Goal: Transaction & Acquisition: Purchase product/service

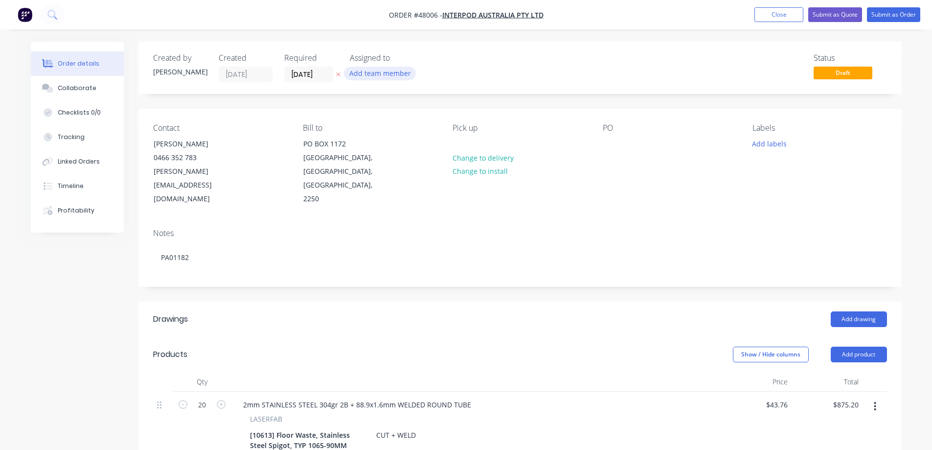
click at [389, 74] on button "Add team member" at bounding box center [380, 73] width 72 height 13
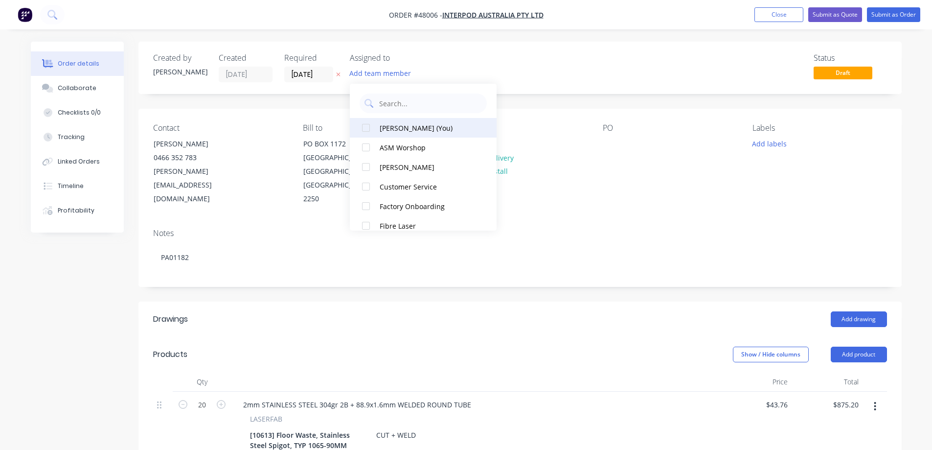
click at [368, 129] on div at bounding box center [366, 128] width 20 height 20
click at [320, 74] on input "[DATE]" at bounding box center [309, 74] width 48 height 15
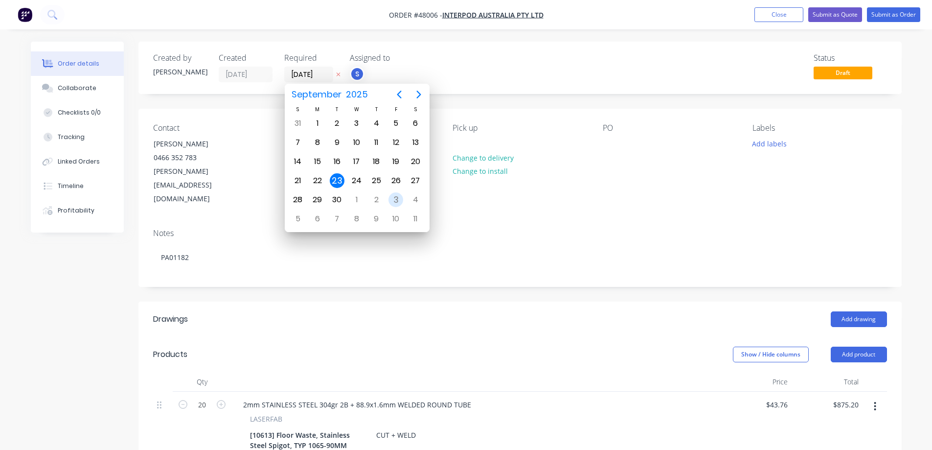
click at [393, 196] on div "3" at bounding box center [396, 199] width 15 height 15
type input "03/10/25"
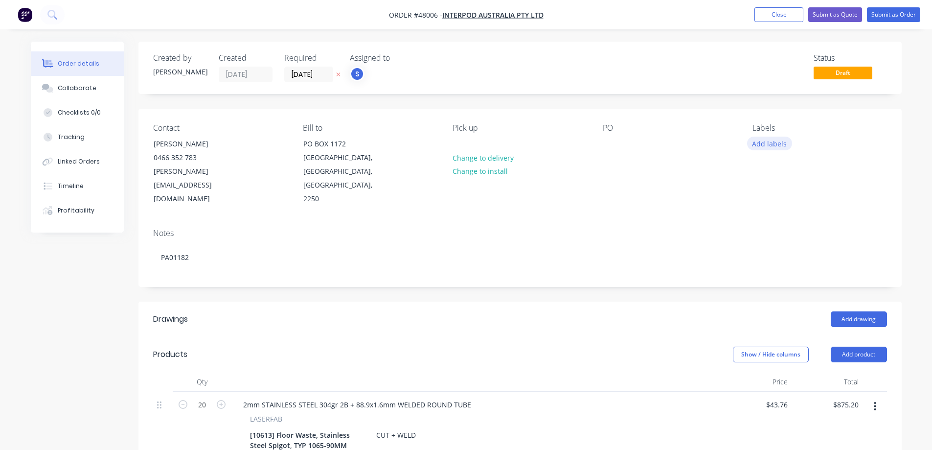
click at [763, 144] on button "Add labels" at bounding box center [769, 143] width 45 height 13
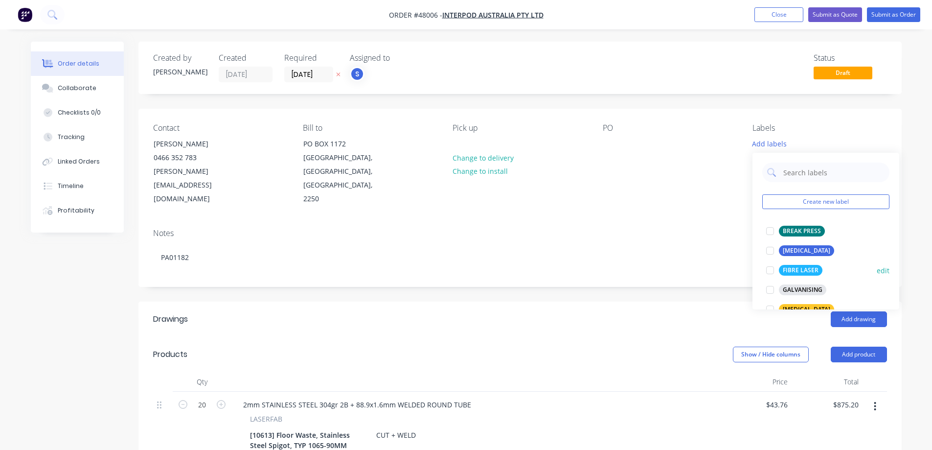
click at [772, 270] on div at bounding box center [771, 270] width 20 height 20
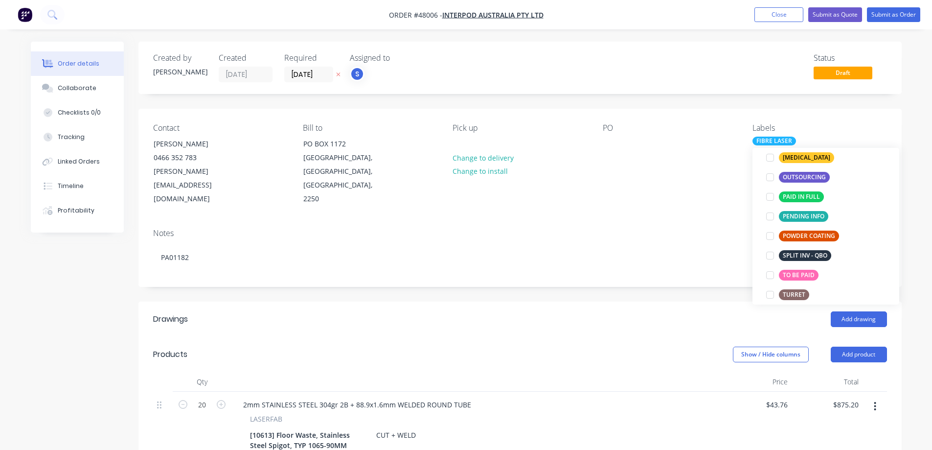
scroll to position [196, 0]
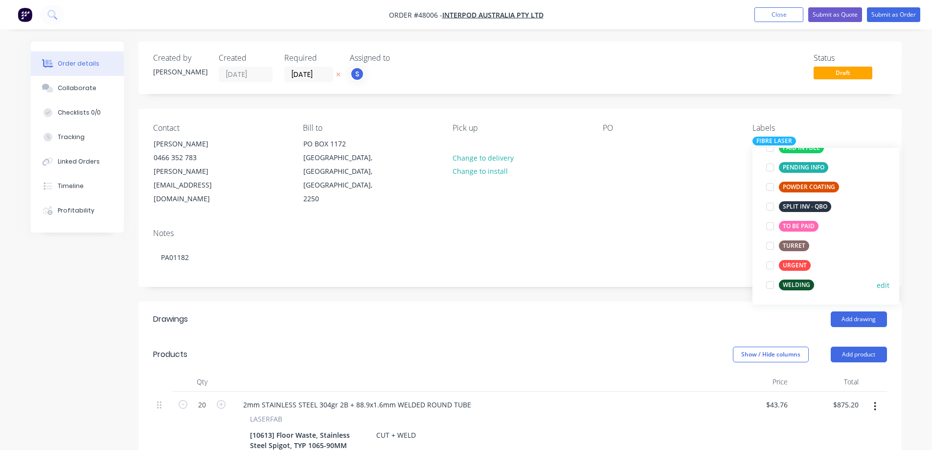
click at [771, 285] on div at bounding box center [771, 285] width 20 height 20
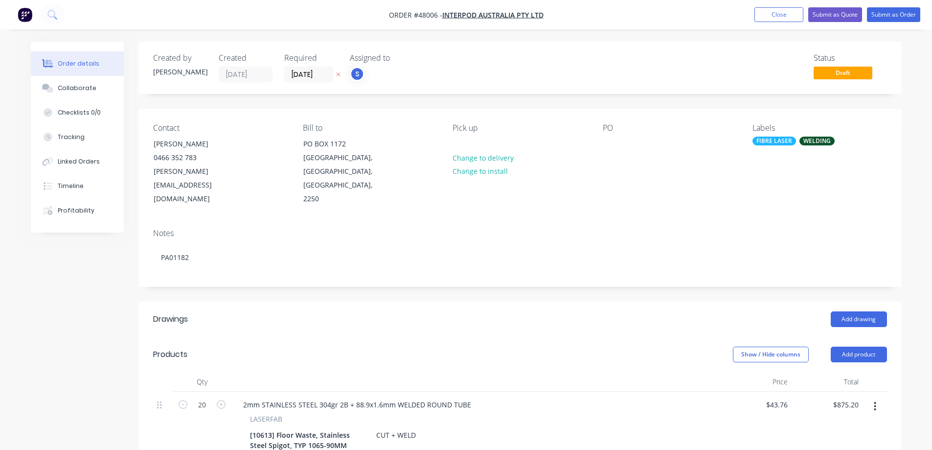
click at [632, 268] on div "Created by Stuart Created 23/09/25 Required 03/10/25 Assigned to S Status Draft…" at bounding box center [521, 373] width 764 height 662
click at [609, 141] on div at bounding box center [611, 144] width 16 height 14
paste div
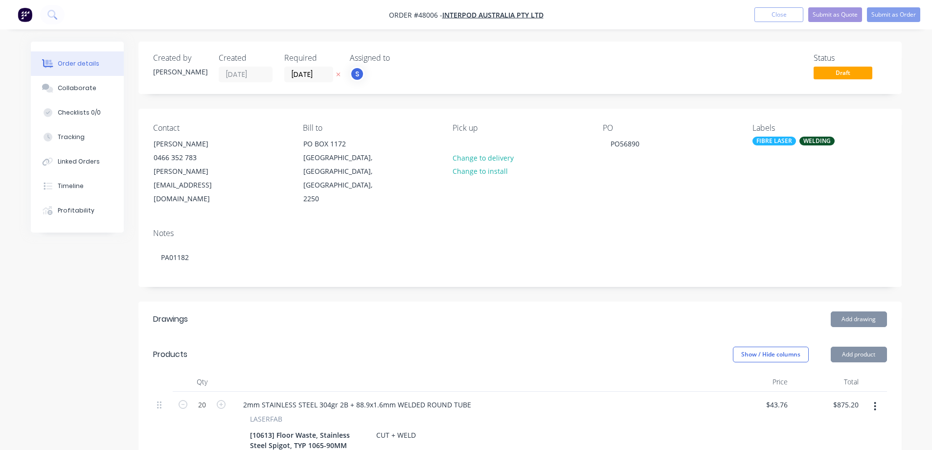
click at [629, 301] on header "Drawings Add drawing" at bounding box center [521, 318] width 764 height 35
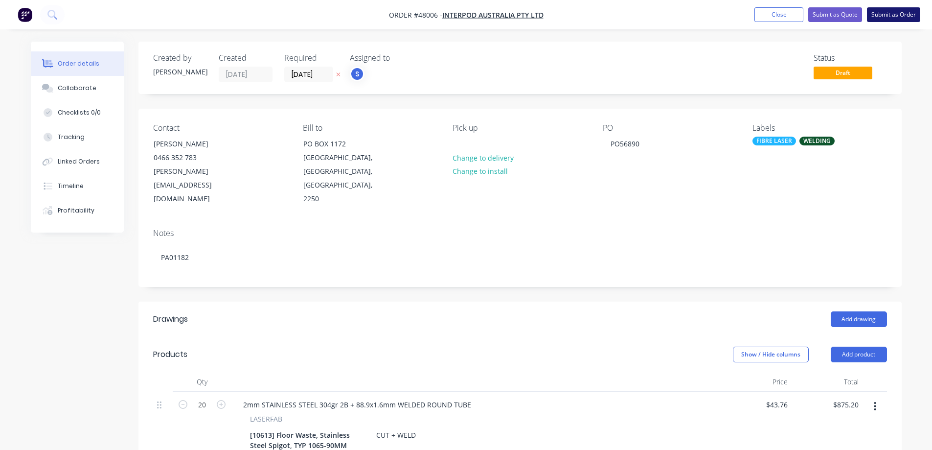
click at [895, 13] on button "Submit as Order" at bounding box center [893, 14] width 53 height 15
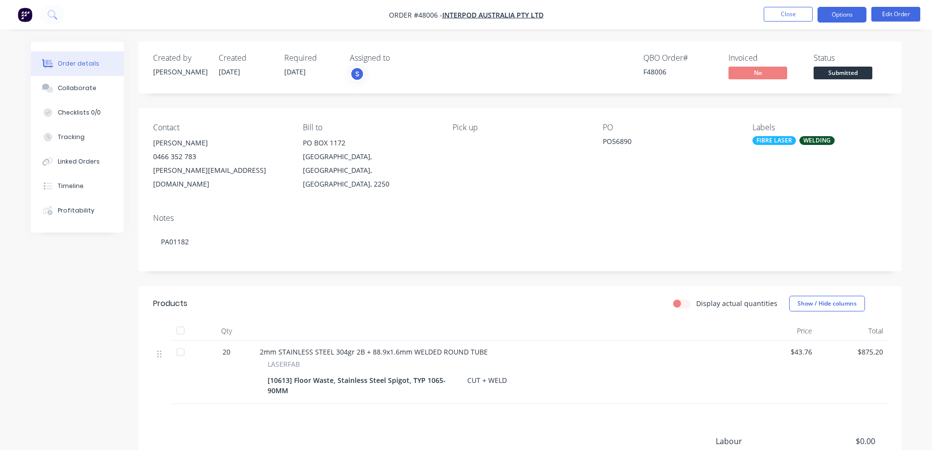
click at [836, 16] on button "Options" at bounding box center [842, 15] width 49 height 16
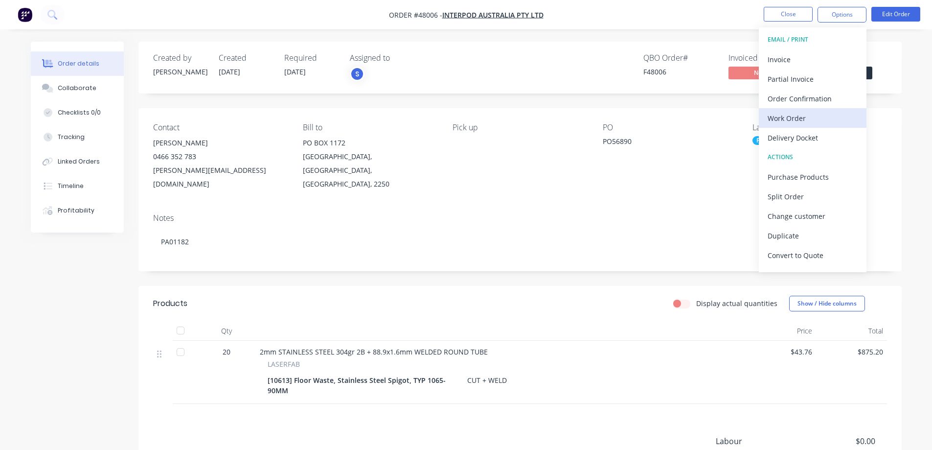
click at [794, 120] on div "Work Order" at bounding box center [813, 118] width 90 height 14
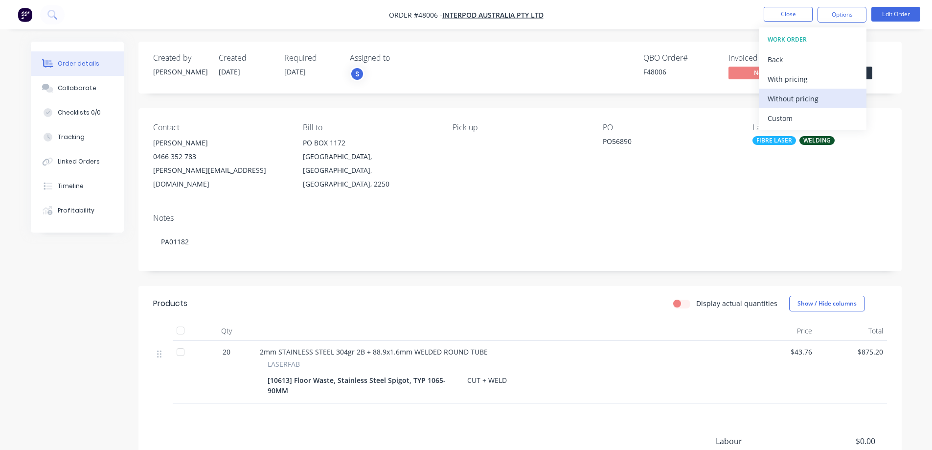
click at [789, 96] on div "Without pricing" at bounding box center [813, 99] width 90 height 14
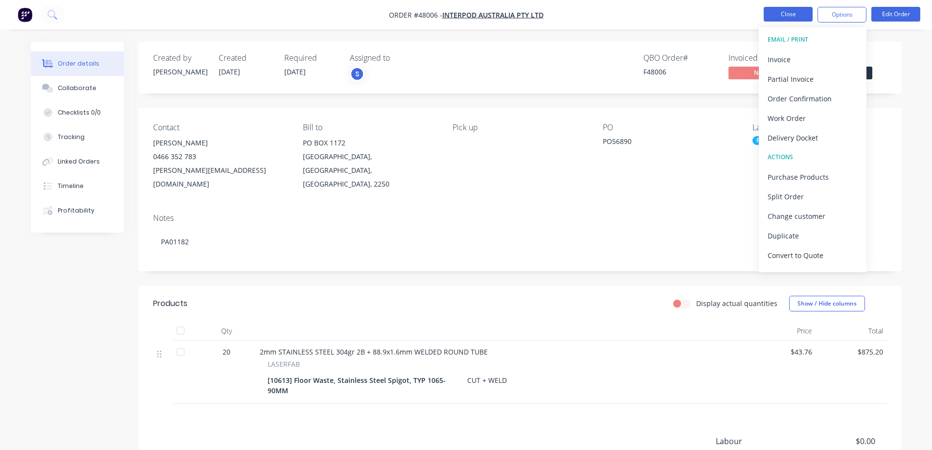
click at [796, 19] on button "Close" at bounding box center [788, 14] width 49 height 15
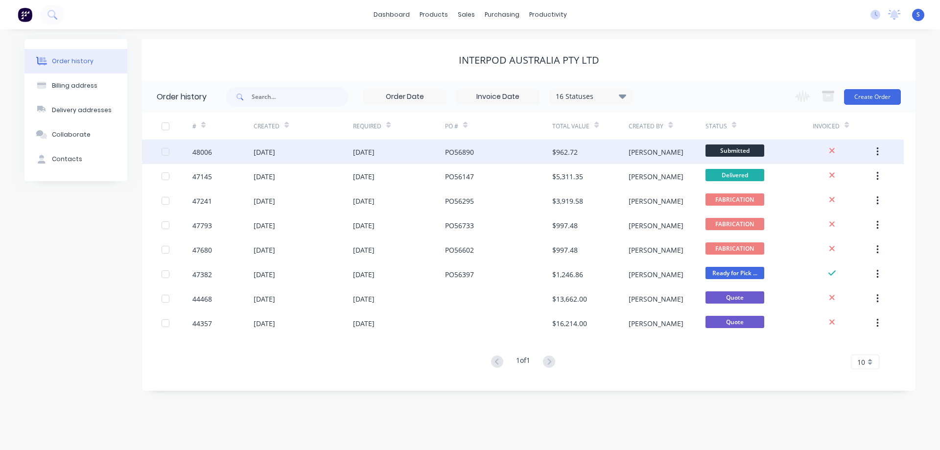
click at [730, 149] on span "Submitted" at bounding box center [734, 150] width 59 height 12
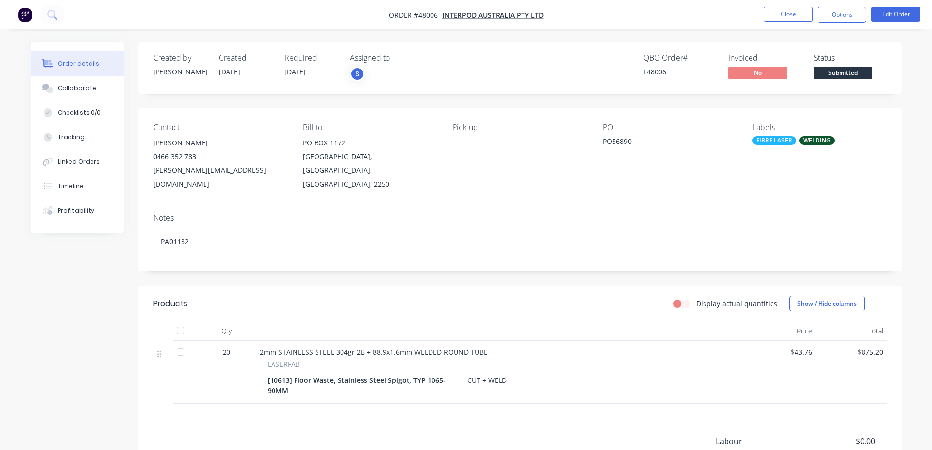
click at [840, 83] on div "Created by Stuart Created 23/09/25 Required 03/10/25 Assigned to S QBO Order # …" at bounding box center [521, 68] width 764 height 52
click at [841, 74] on span "Submitted" at bounding box center [843, 73] width 59 height 12
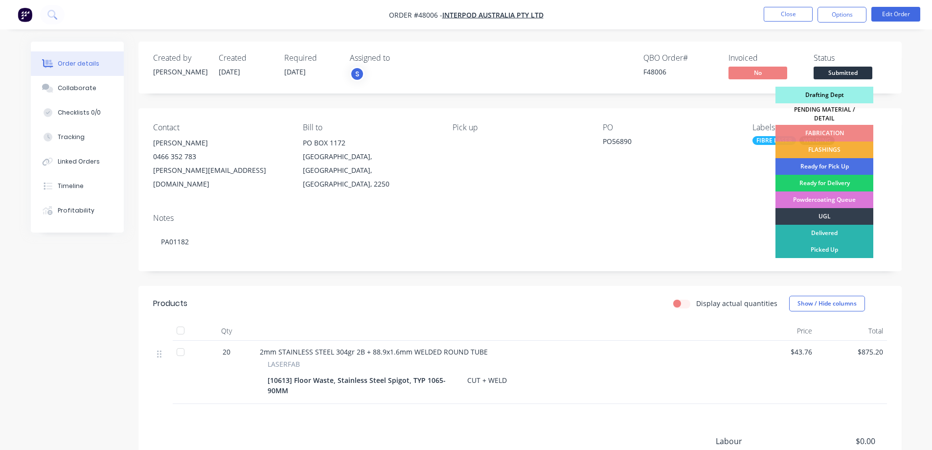
click at [827, 95] on div "Drafting Dept" at bounding box center [825, 95] width 98 height 17
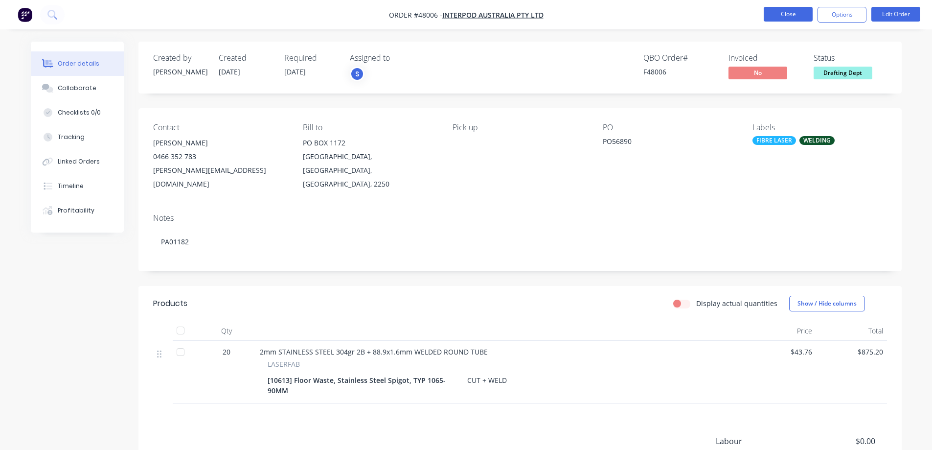
click at [790, 15] on button "Close" at bounding box center [788, 14] width 49 height 15
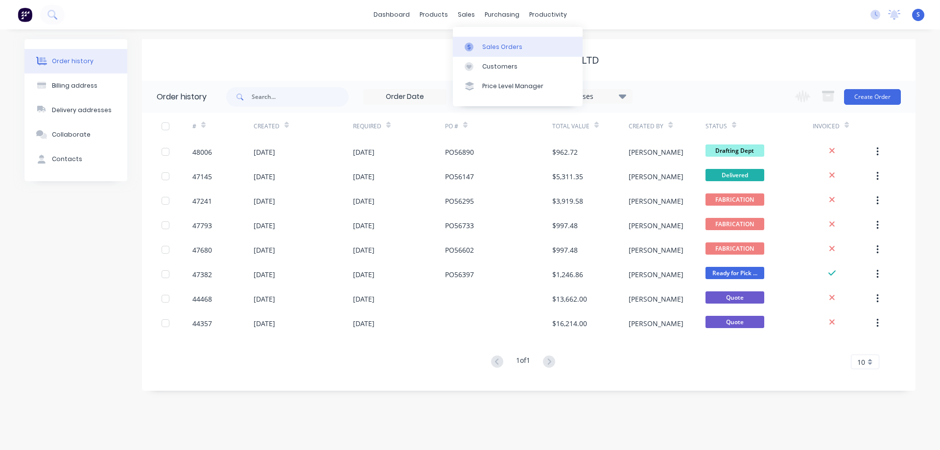
click at [489, 46] on div "Sales Orders" at bounding box center [502, 47] width 40 height 9
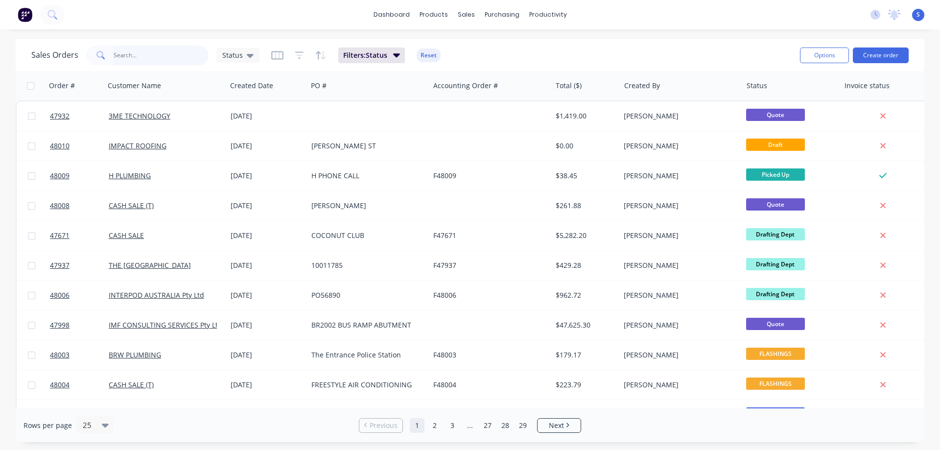
click at [186, 63] on input "text" at bounding box center [161, 56] width 95 height 20
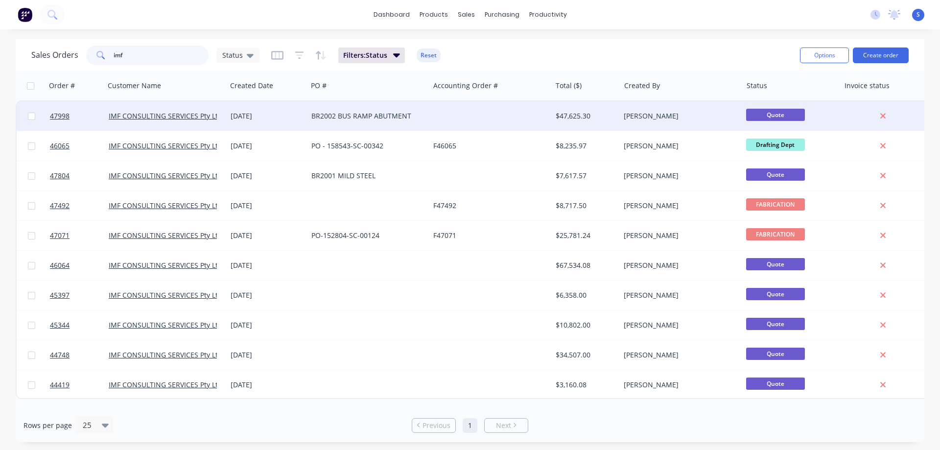
type input "imf"
click at [346, 116] on div "BR2002 BUS RAMP ABUTMENT" at bounding box center [365, 116] width 109 height 10
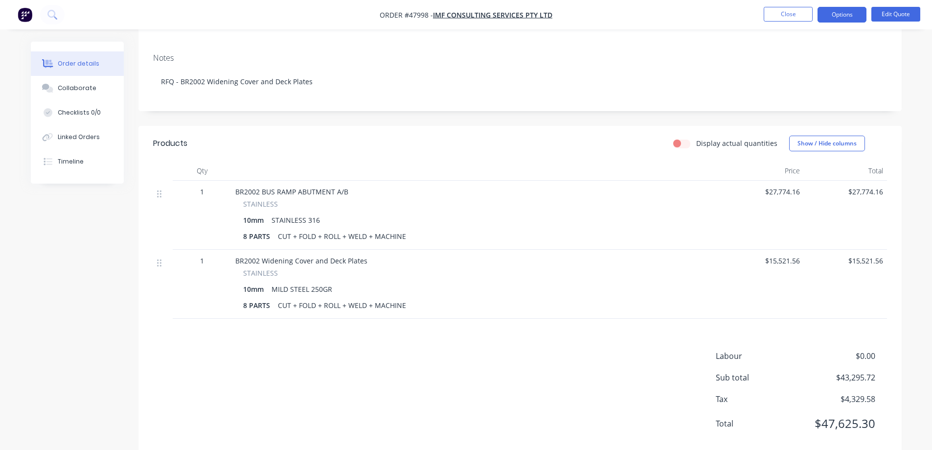
scroll to position [182, 0]
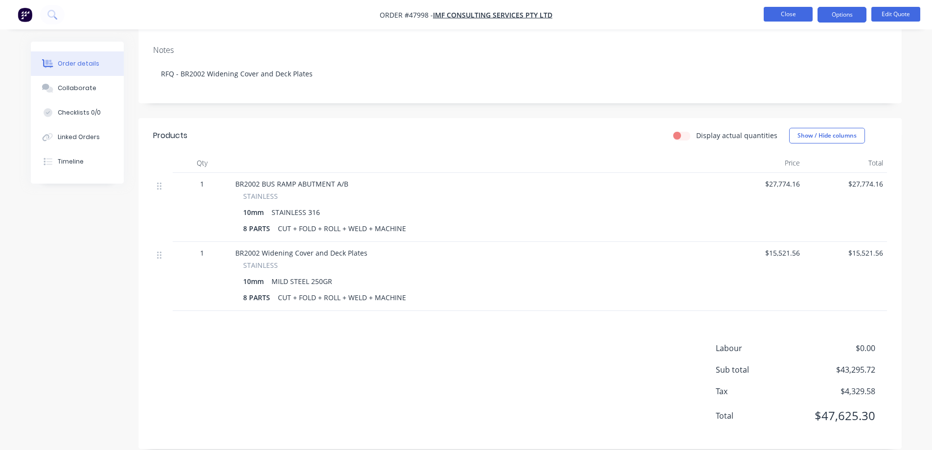
click at [778, 13] on button "Close" at bounding box center [788, 14] width 49 height 15
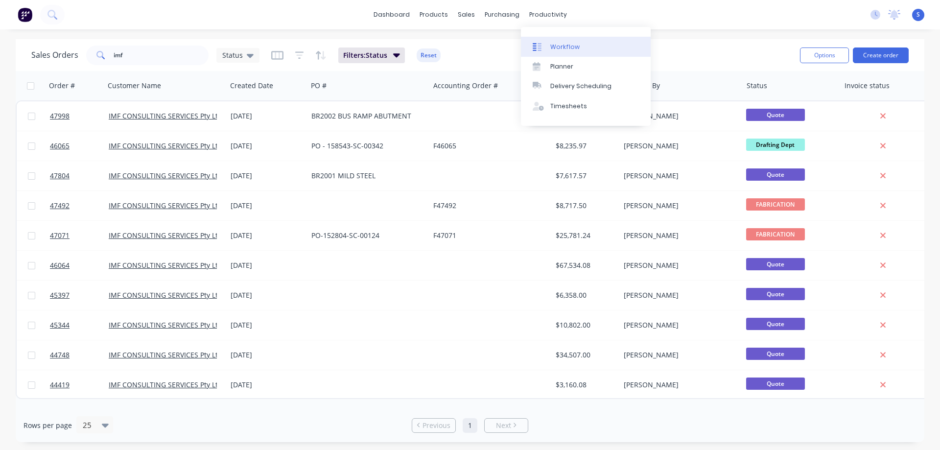
click at [568, 45] on div "Workflow" at bounding box center [564, 47] width 29 height 9
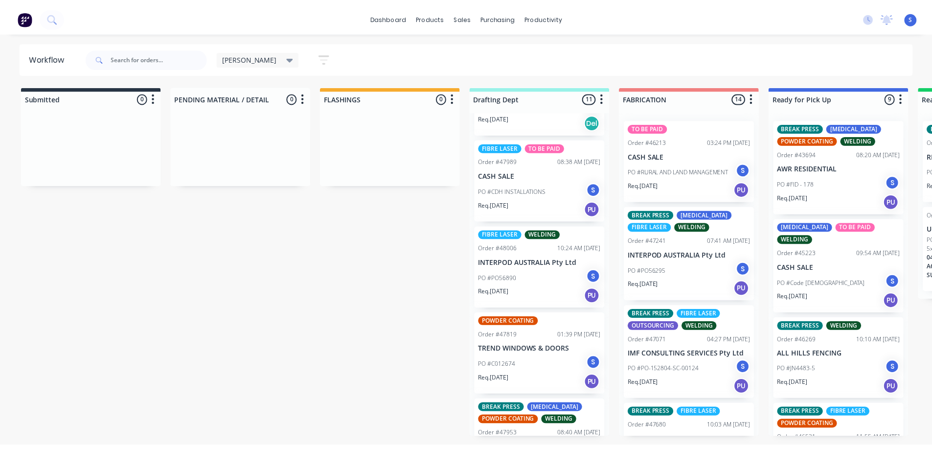
scroll to position [343, 0]
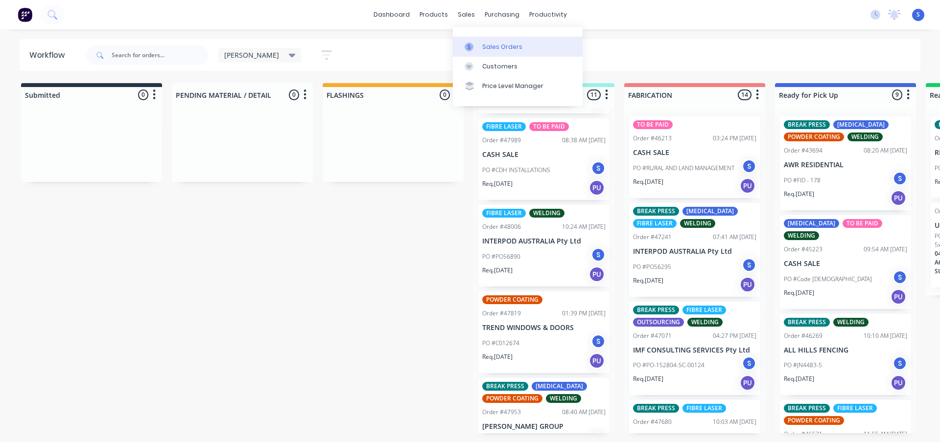
click at [485, 46] on div "Sales Orders" at bounding box center [502, 47] width 40 height 9
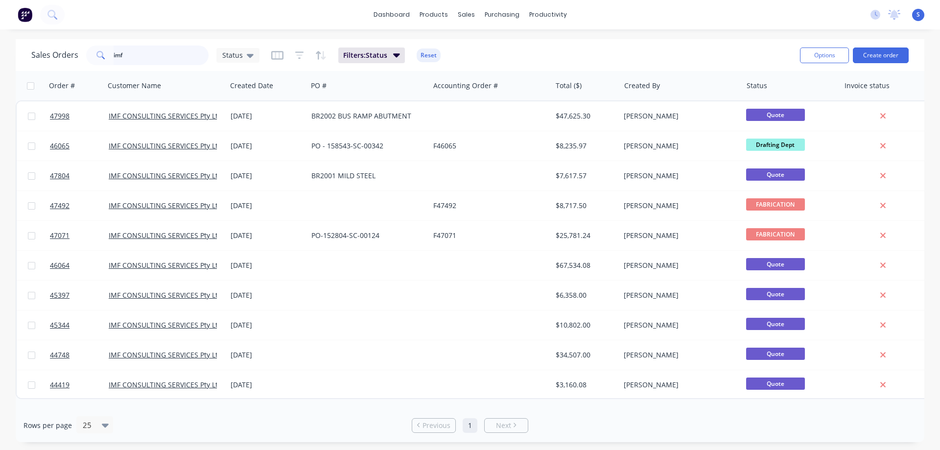
click at [142, 60] on input "imf" at bounding box center [161, 56] width 95 height 20
click at [150, 55] on input "imf" at bounding box center [161, 56] width 95 height 20
paste input "PA01140"
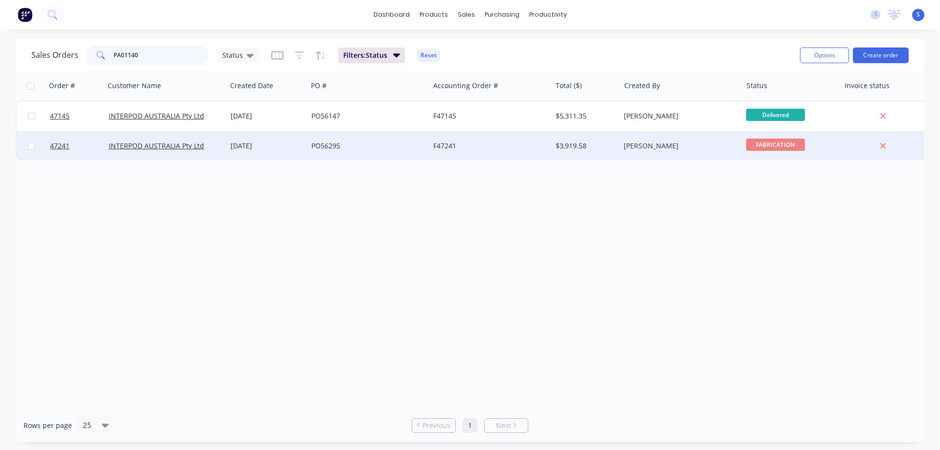
type input "PA01140"
click at [642, 148] on div "[PERSON_NAME]" at bounding box center [678, 146] width 109 height 10
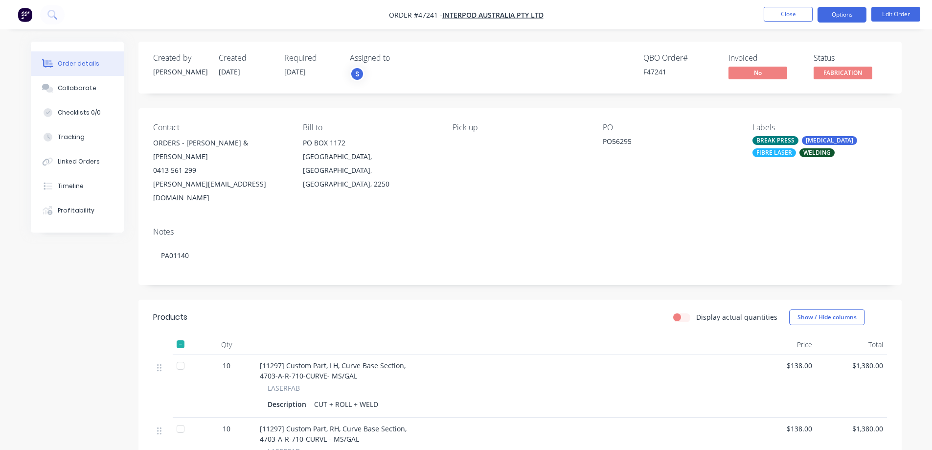
click at [847, 13] on button "Options" at bounding box center [842, 15] width 49 height 16
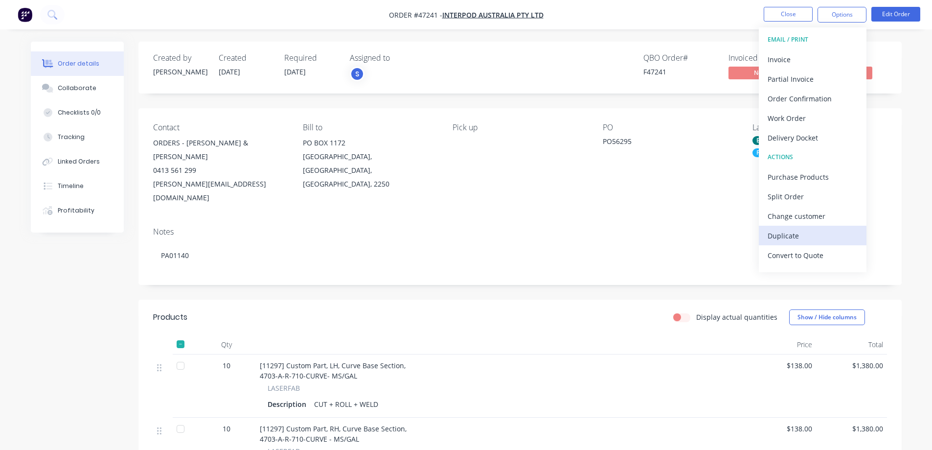
click at [801, 237] on div "Duplicate" at bounding box center [813, 236] width 90 height 14
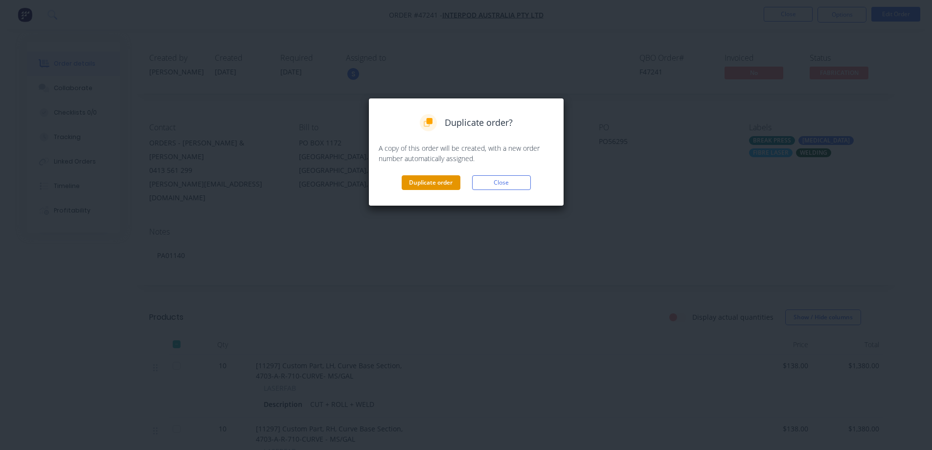
click at [425, 186] on button "Duplicate order" at bounding box center [431, 182] width 59 height 15
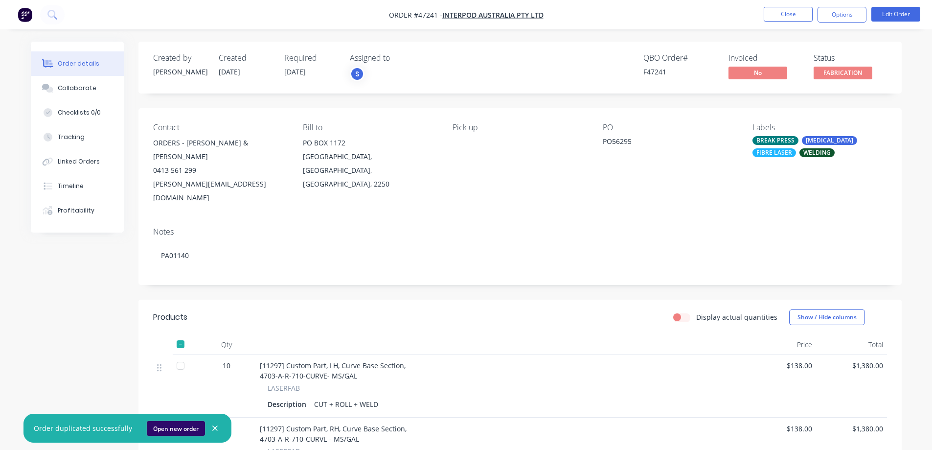
click at [176, 430] on button "Open new order" at bounding box center [176, 428] width 58 height 15
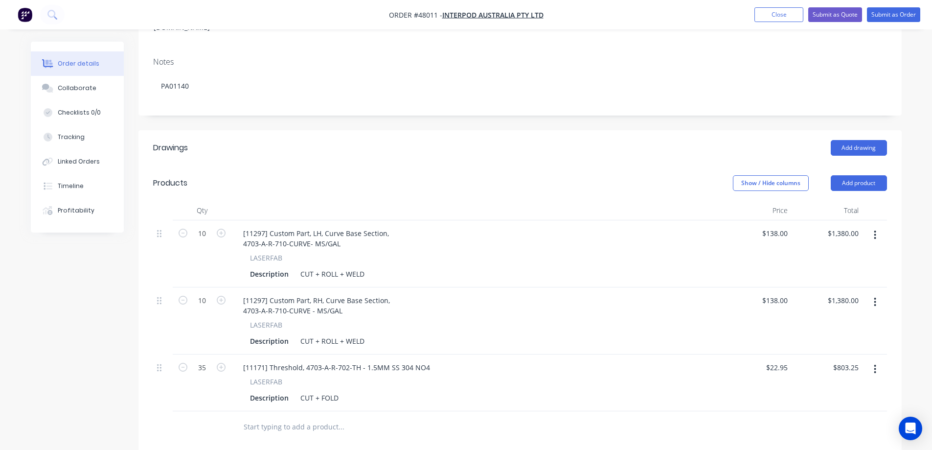
scroll to position [245, 0]
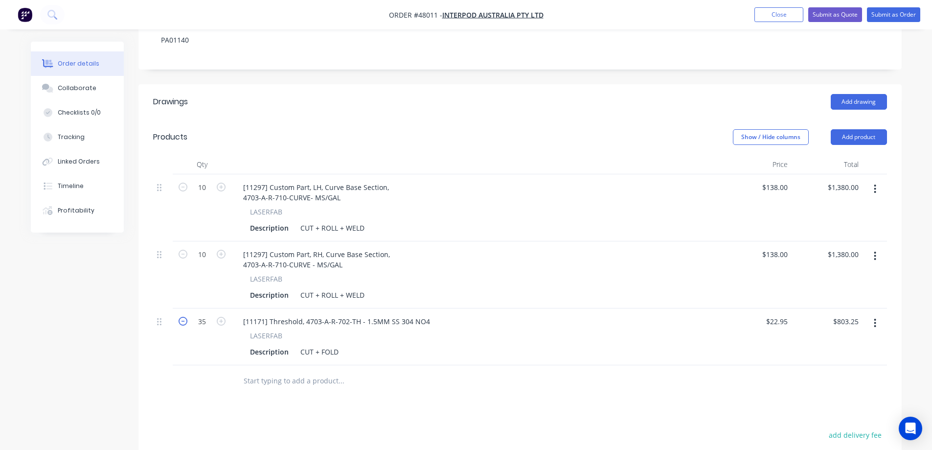
click at [180, 317] on icon "button" at bounding box center [183, 321] width 9 height 9
type input "34"
type input "$780.30"
click at [180, 317] on icon "button" at bounding box center [183, 321] width 9 height 9
type input "33"
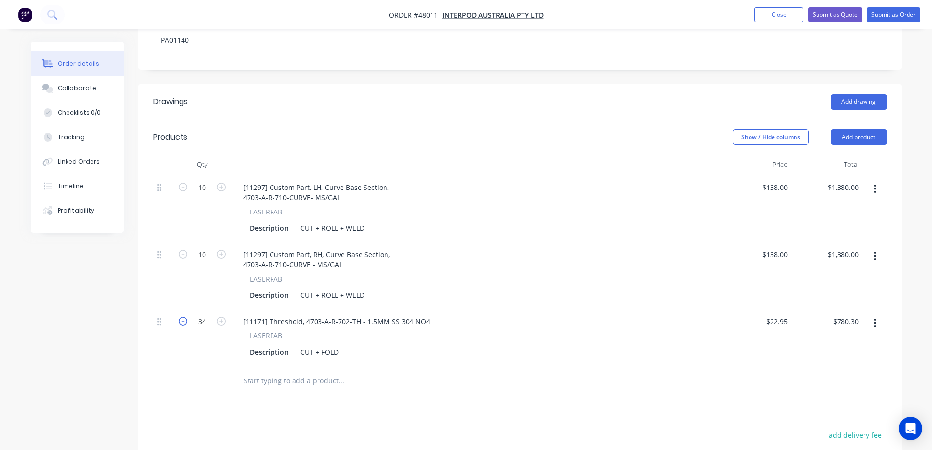
type input "$757.35"
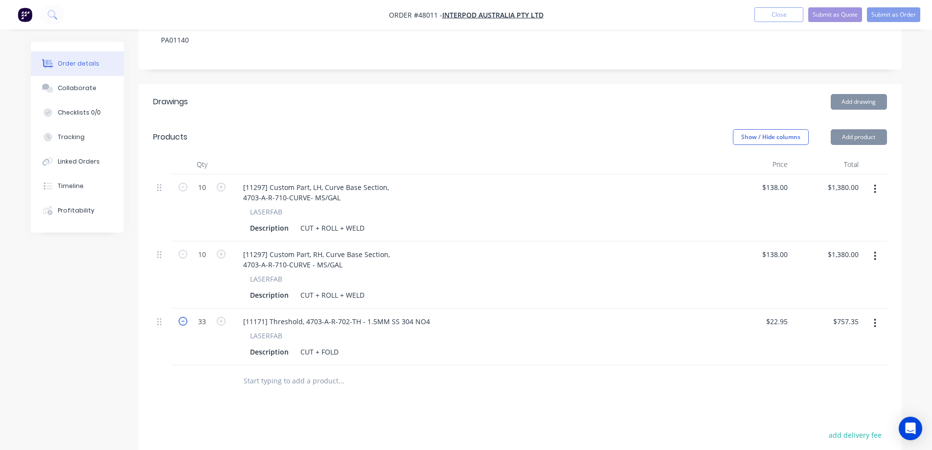
click at [180, 317] on icon "button" at bounding box center [183, 321] width 9 height 9
type input "32"
type input "$734.40"
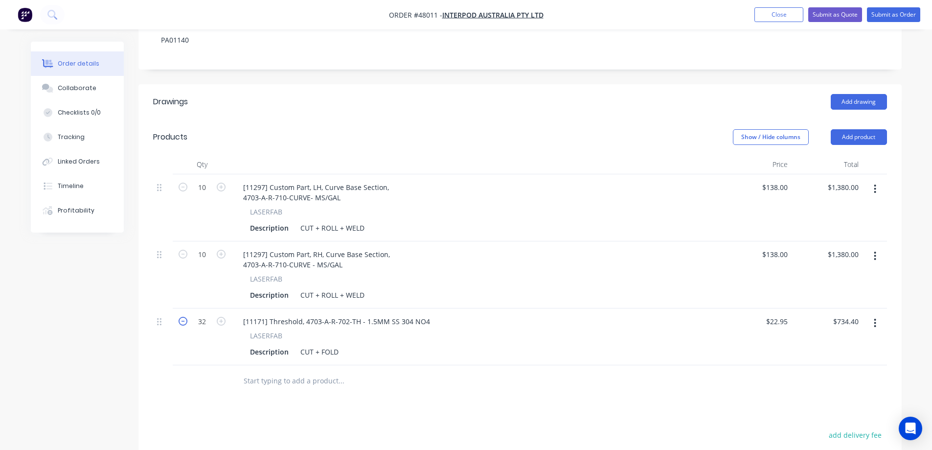
click at [180, 317] on icon "button" at bounding box center [183, 321] width 9 height 9
type input "31"
type input "$711.45"
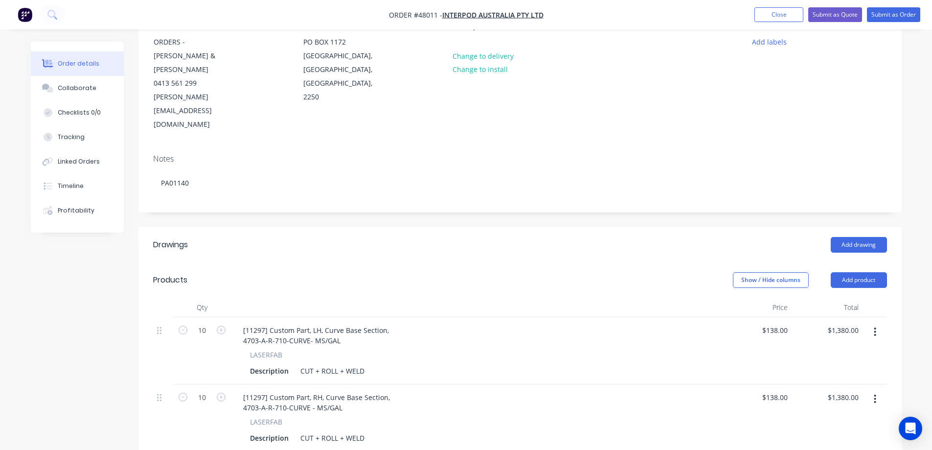
scroll to position [0, 0]
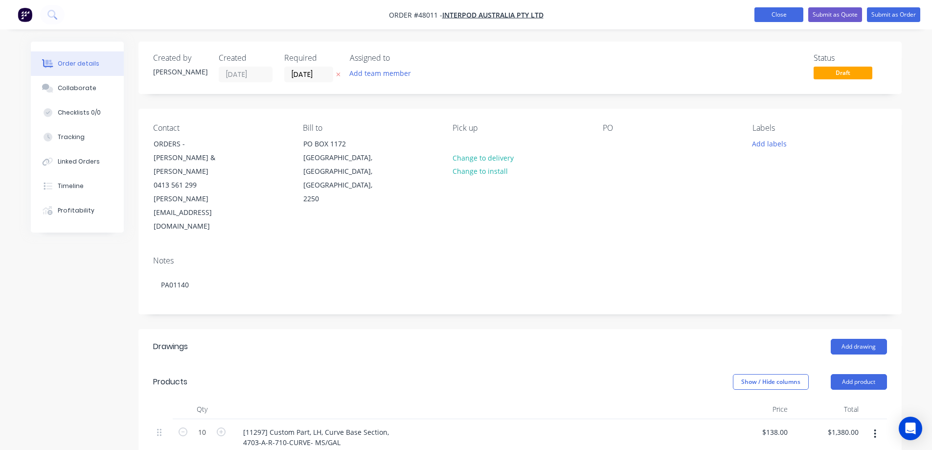
click at [781, 10] on button "Close" at bounding box center [779, 14] width 49 height 15
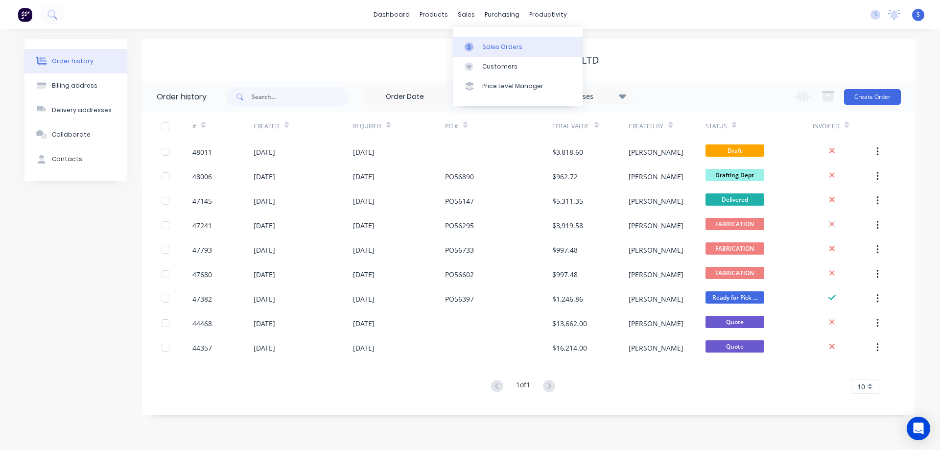
click at [488, 48] on div "Sales Orders" at bounding box center [502, 47] width 40 height 9
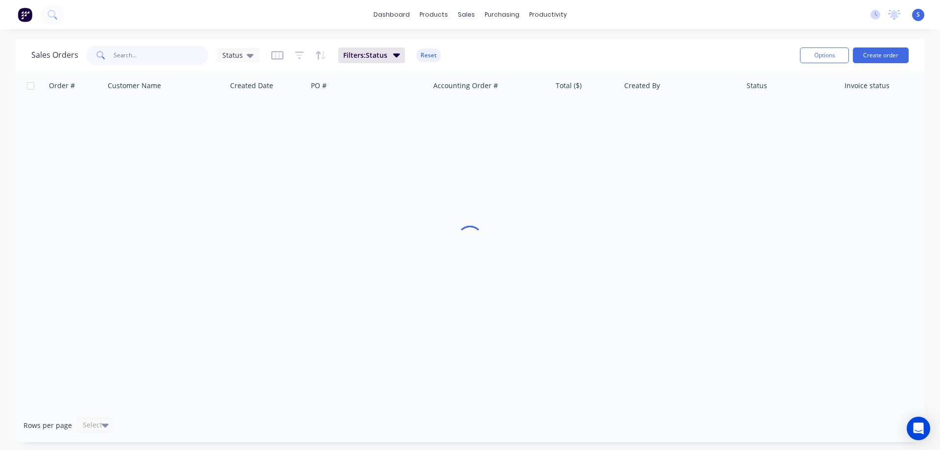
click at [163, 56] on input "text" at bounding box center [161, 56] width 95 height 20
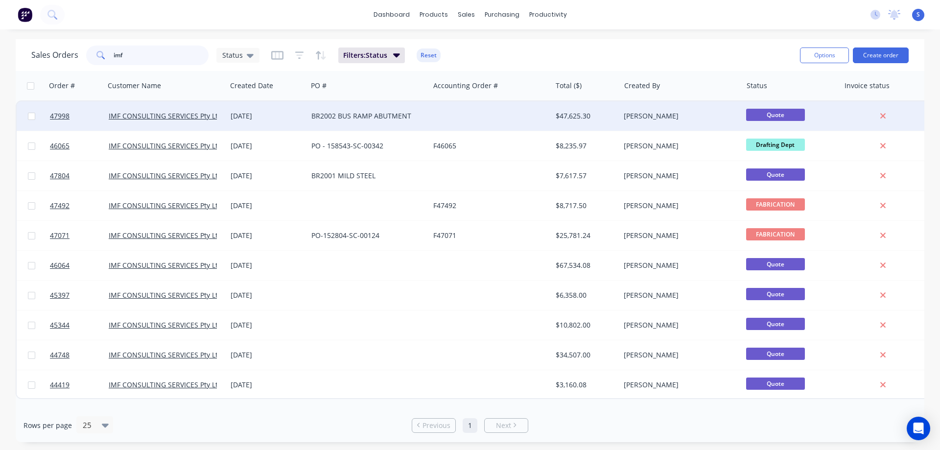
type input "imf"
click at [328, 121] on div "BR2002 BUS RAMP ABUTMENT" at bounding box center [368, 115] width 122 height 29
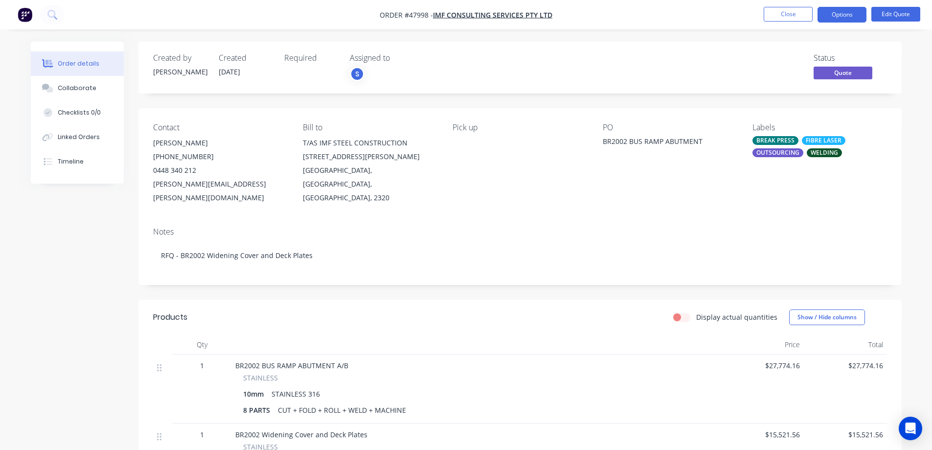
click at [88, 268] on div "Created by [PERSON_NAME] Created [DATE] Required Assigned to S Status Quote Con…" at bounding box center [466, 343] width 871 height 603
click at [72, 270] on div "Created by [PERSON_NAME] Created [DATE] Required Assigned to S Status Quote Con…" at bounding box center [466, 343] width 871 height 603
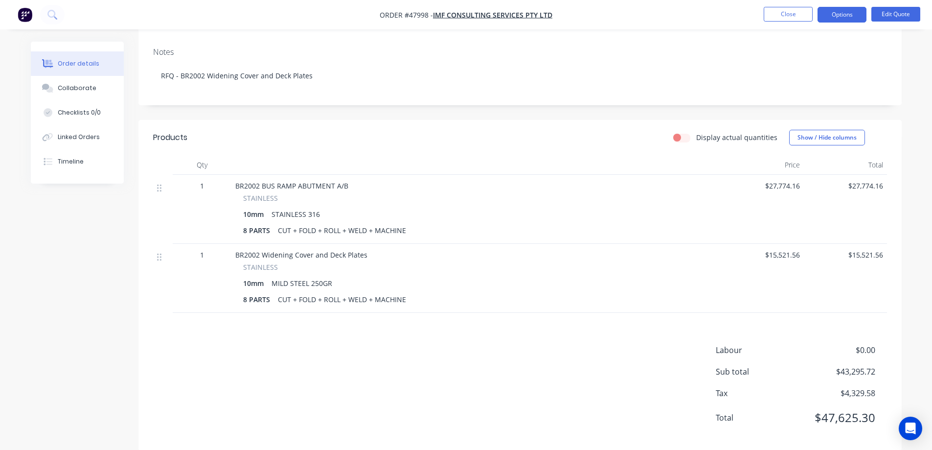
scroll to position [182, 0]
click at [122, 264] on div "Created by [PERSON_NAME] Created [DATE] Required Assigned to S Status Quote Con…" at bounding box center [466, 161] width 871 height 603
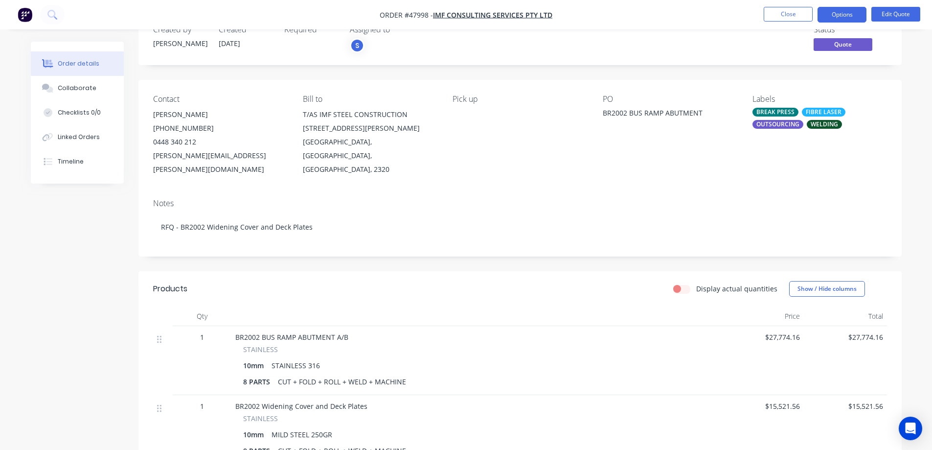
scroll to position [0, 0]
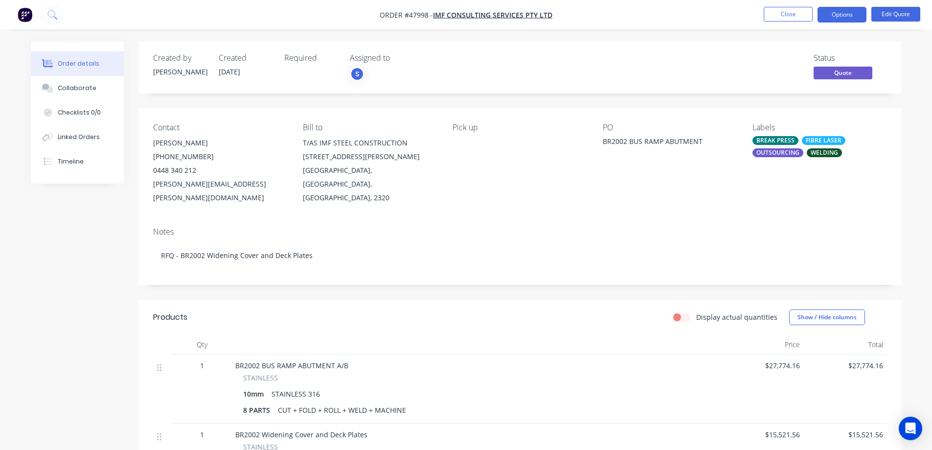
click at [223, 154] on div "[PHONE_NUMBER]" at bounding box center [220, 157] width 134 height 14
click at [892, 13] on button "Edit Quote" at bounding box center [896, 14] width 49 height 15
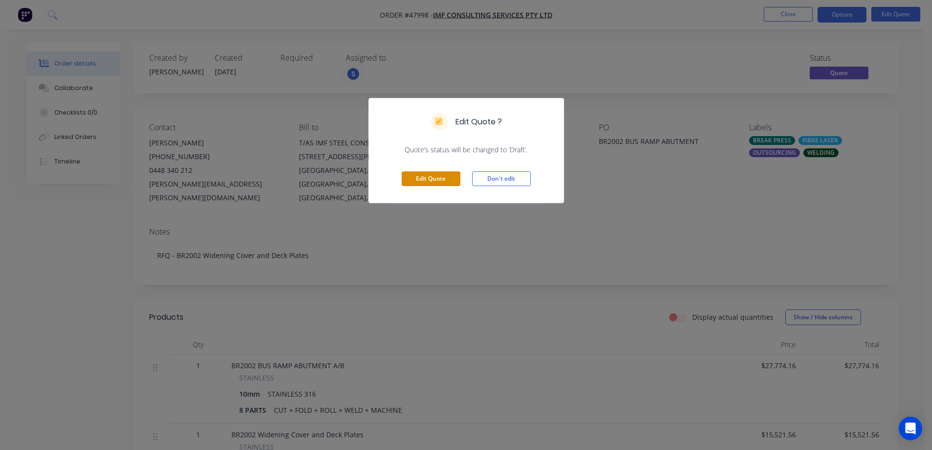
click at [439, 176] on button "Edit Quote" at bounding box center [431, 178] width 59 height 15
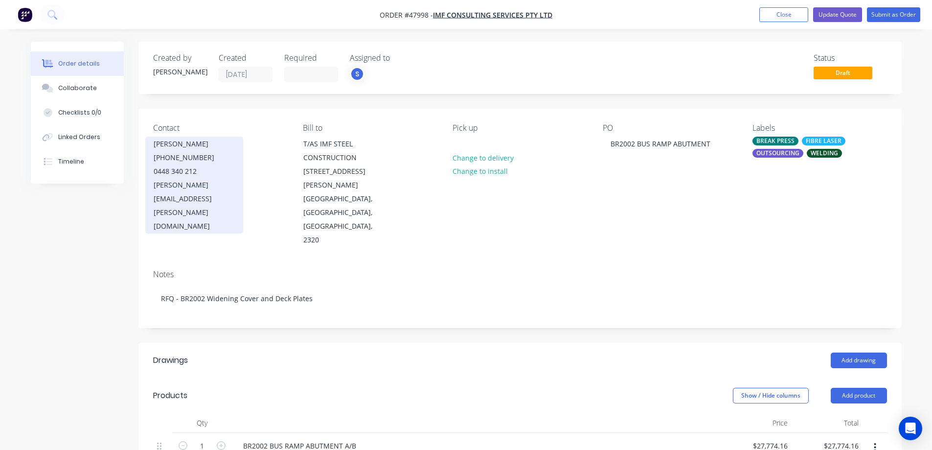
click at [223, 160] on div "[PHONE_NUMBER]" at bounding box center [194, 158] width 81 height 14
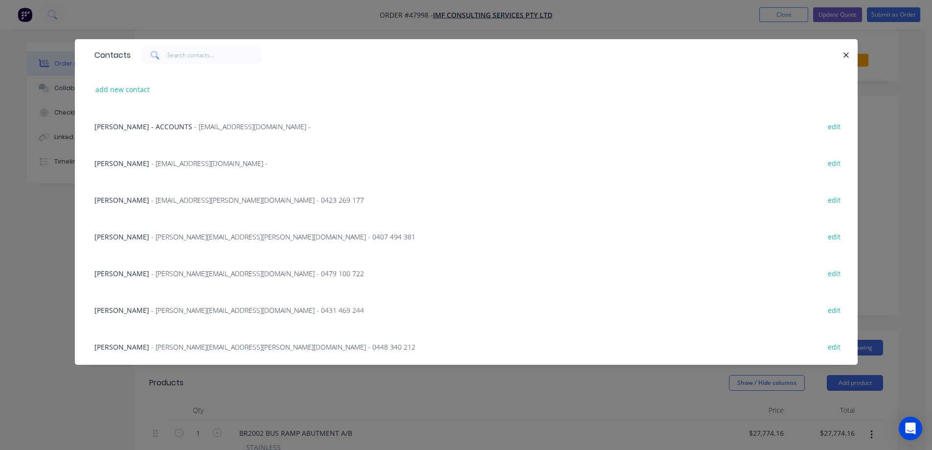
scroll to position [49, 0]
click at [173, 269] on span "- [PERSON_NAME][EMAIL_ADDRESS][DOMAIN_NAME] - 0479 100 722" at bounding box center [257, 273] width 213 height 9
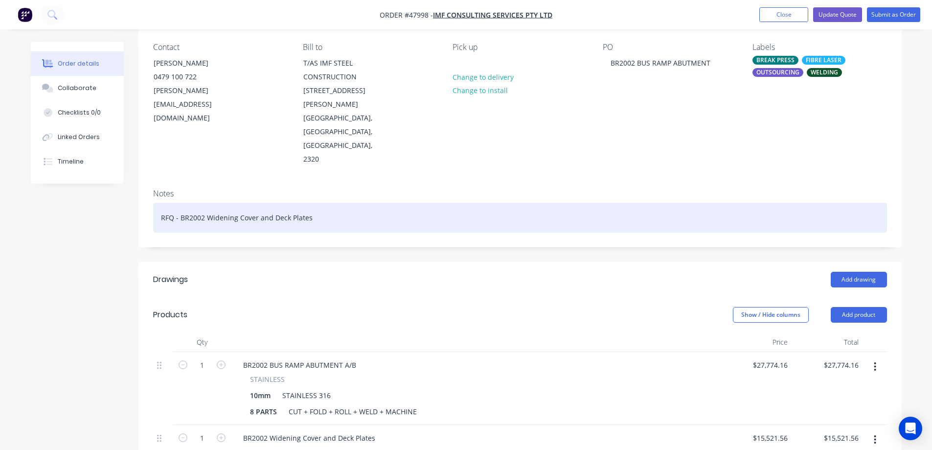
scroll to position [98, 0]
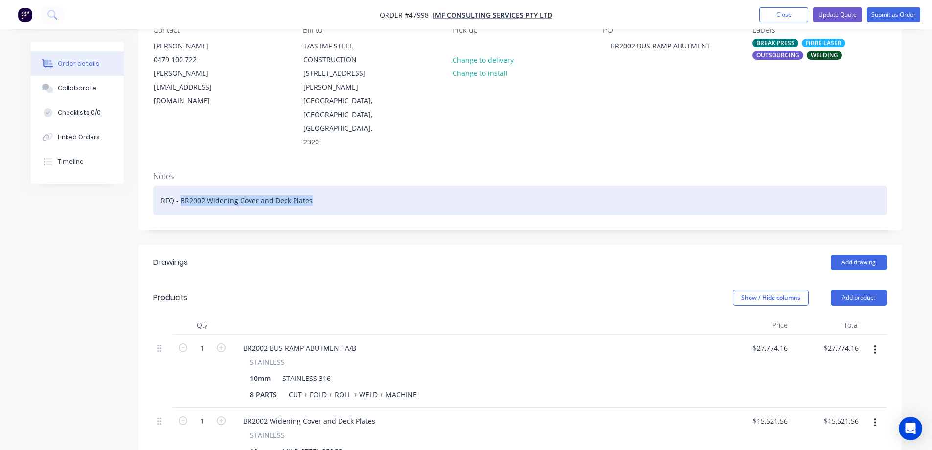
drag, startPoint x: 336, startPoint y: 174, endPoint x: 179, endPoint y: 204, distance: 159.8
click at [179, 204] on div "Created by [PERSON_NAME] Created [DATE] Required Assigned to S Status Draft Con…" at bounding box center [521, 335] width 764 height 782
paste div
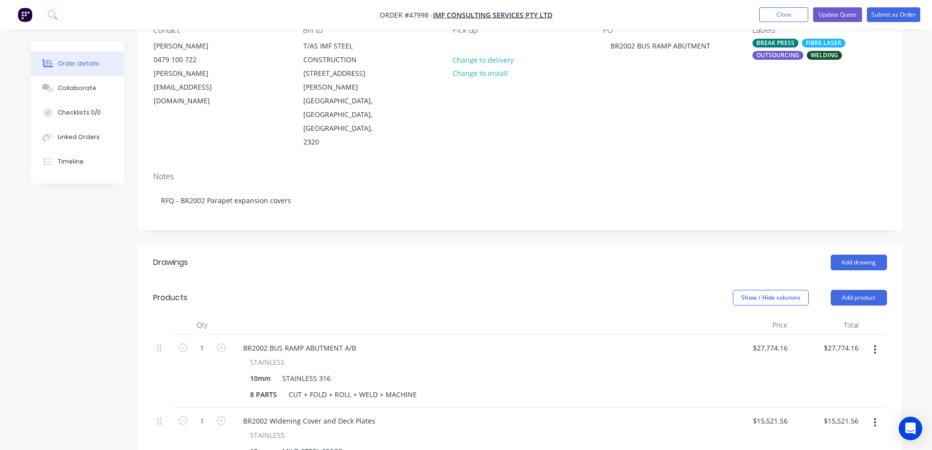
click at [84, 235] on div "Created by [PERSON_NAME] Created [DATE] Required Assigned to S Status Draft Con…" at bounding box center [466, 342] width 871 height 797
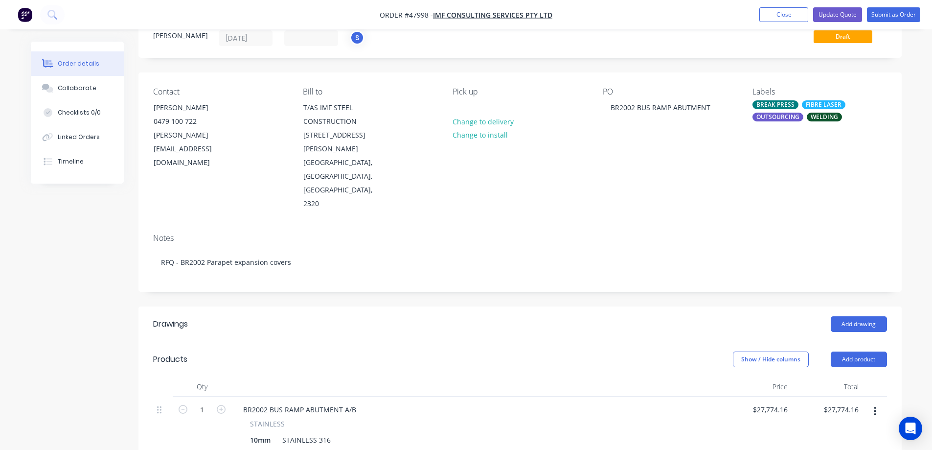
scroll to position [0, 0]
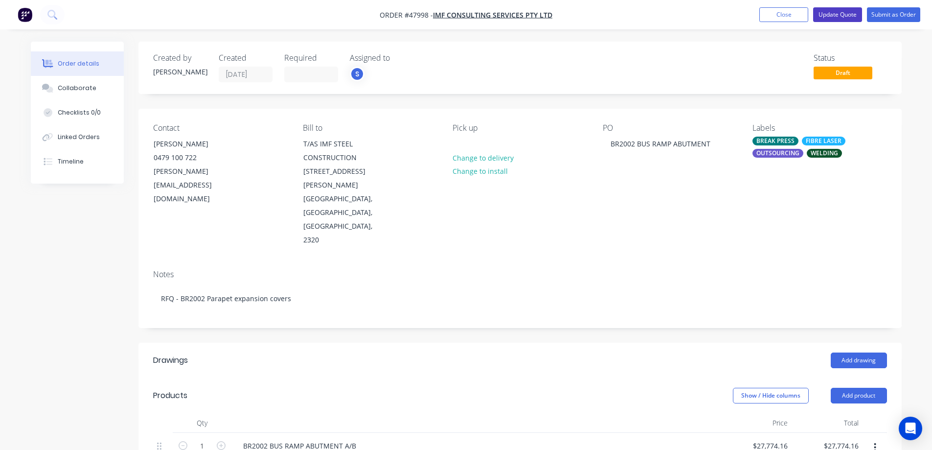
click at [845, 16] on button "Update Quote" at bounding box center [837, 14] width 49 height 15
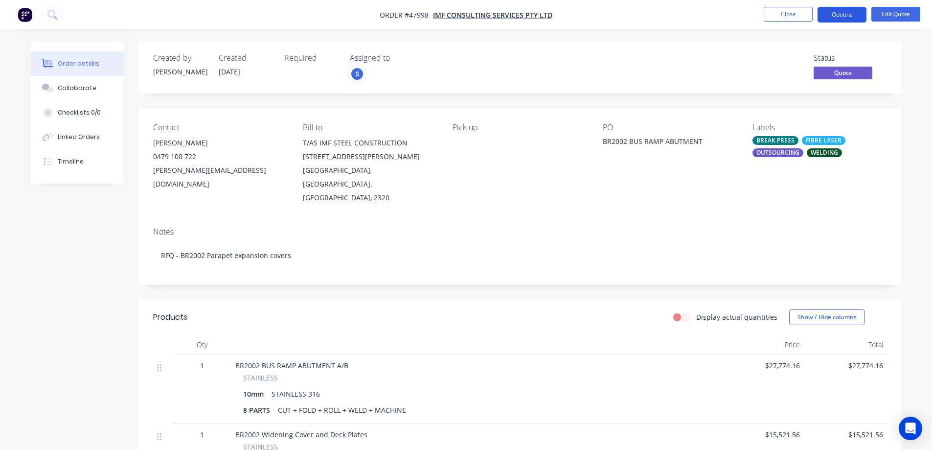
click at [845, 14] on button "Options" at bounding box center [842, 15] width 49 height 16
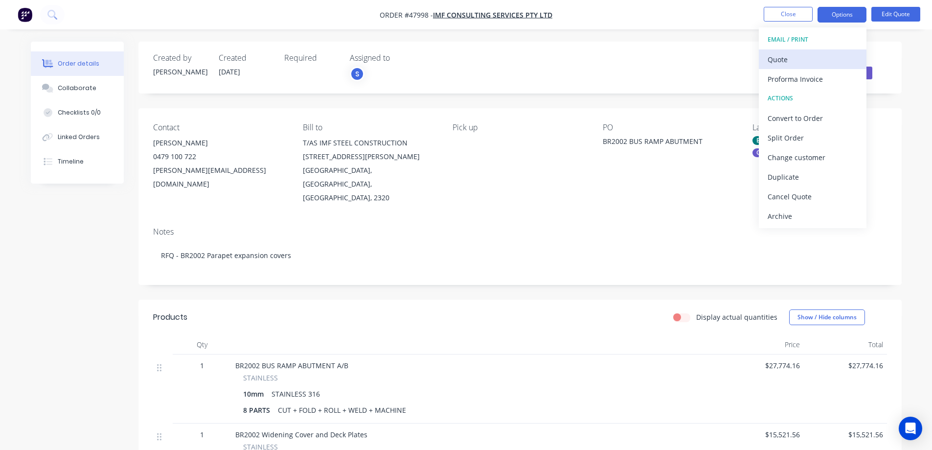
click at [802, 58] on div "Quote" at bounding box center [813, 59] width 90 height 14
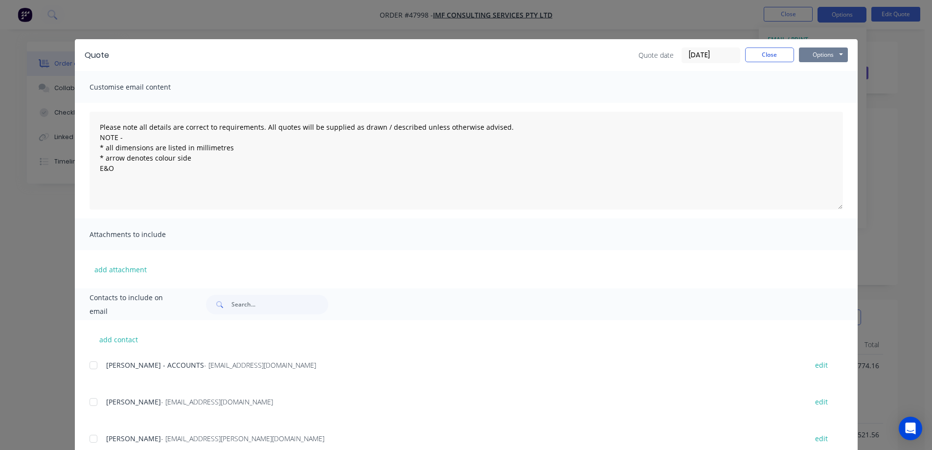
click at [822, 50] on button "Options" at bounding box center [823, 54] width 49 height 15
click at [817, 88] on button "Print" at bounding box center [830, 88] width 63 height 16
click at [757, 52] on button "Close" at bounding box center [769, 54] width 49 height 15
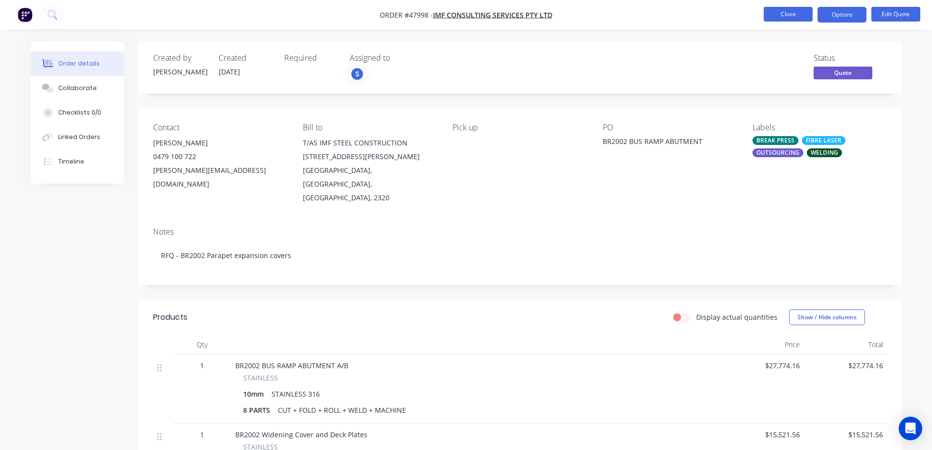
click at [781, 16] on button "Close" at bounding box center [788, 14] width 49 height 15
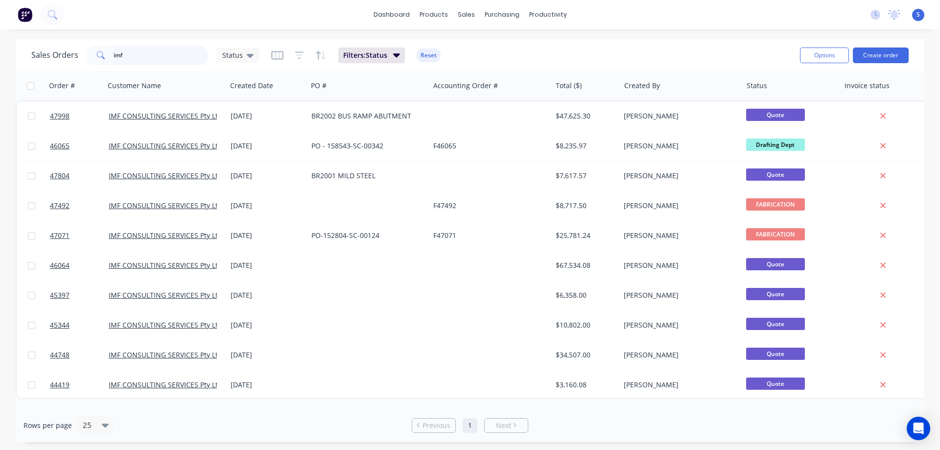
click at [146, 54] on input "imf" at bounding box center [161, 56] width 95 height 20
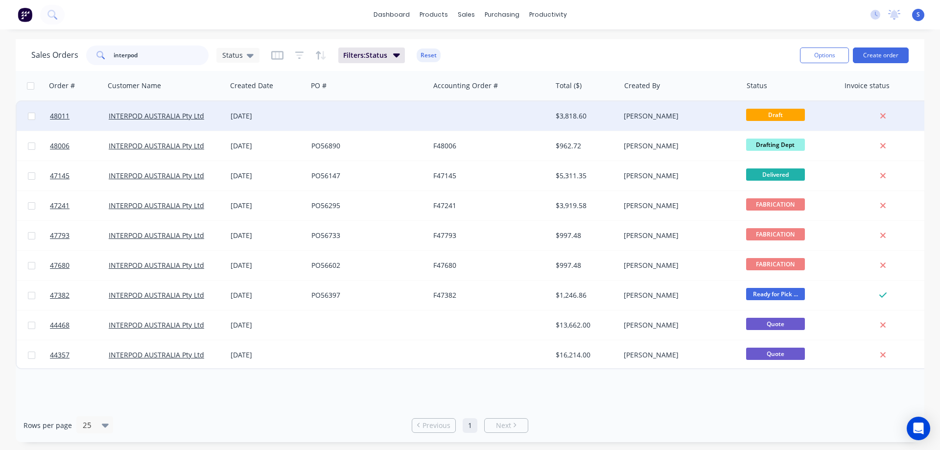
type input "interpod"
click at [273, 122] on div "[DATE]" at bounding box center [267, 115] width 81 height 29
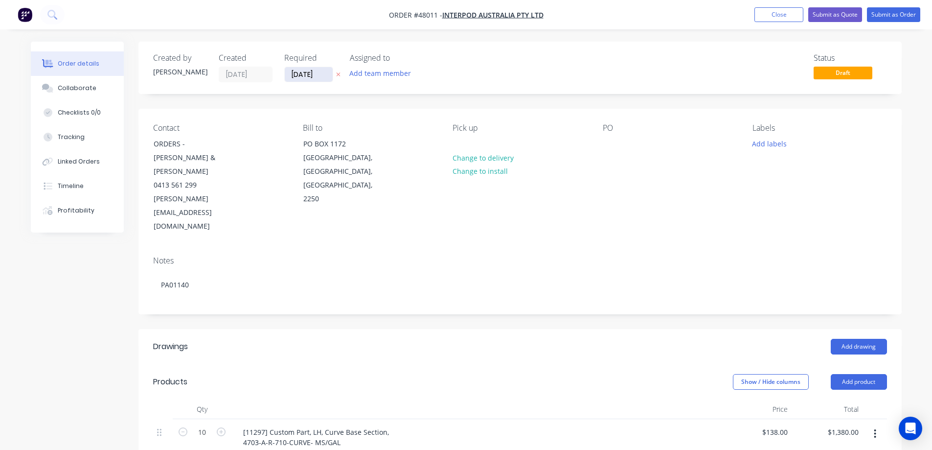
click at [319, 71] on input "[DATE]" at bounding box center [309, 74] width 48 height 15
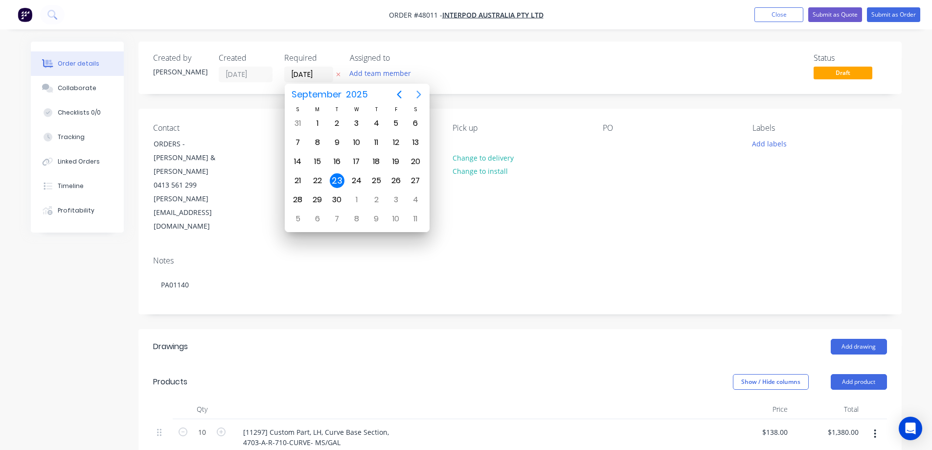
click at [419, 93] on icon "Next page" at bounding box center [419, 95] width 4 height 8
click at [334, 165] on div "14" at bounding box center [337, 161] width 15 height 15
type input "[DATE]"
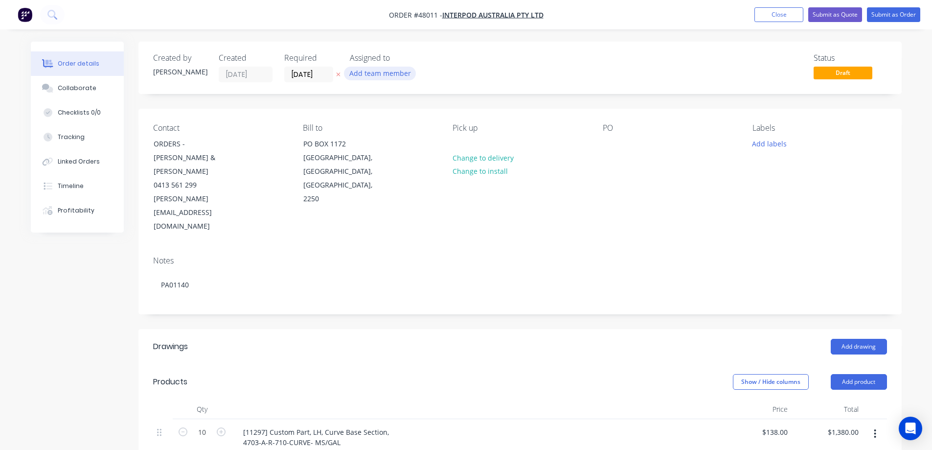
click at [384, 72] on button "Add team member" at bounding box center [380, 73] width 72 height 13
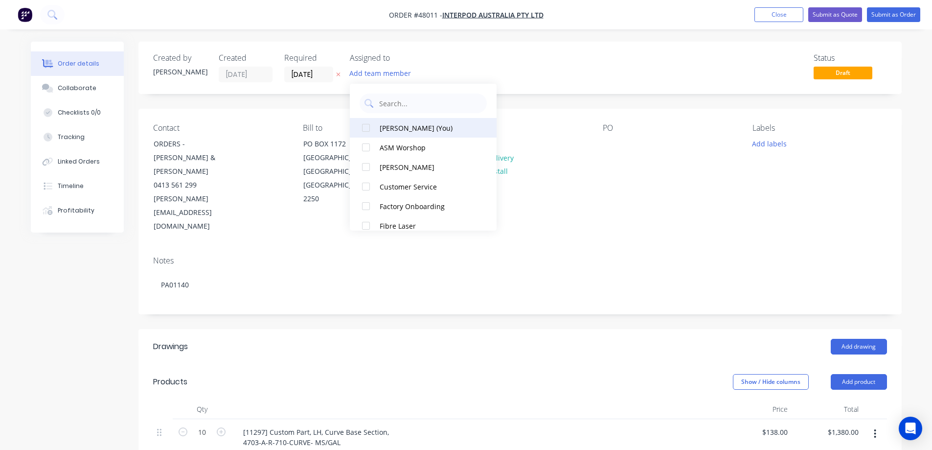
click at [383, 132] on div "[PERSON_NAME] (You)" at bounding box center [429, 128] width 98 height 10
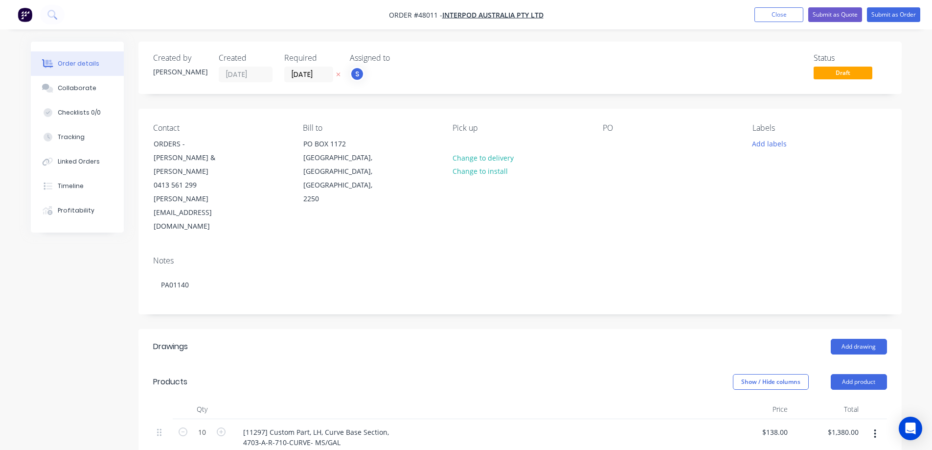
click at [645, 100] on div "Created by [PERSON_NAME] Created [DATE] Required [DATE] Assigned to S Status Dr…" at bounding box center [521, 448] width 764 height 813
click at [607, 144] on div at bounding box center [611, 144] width 16 height 14
click at [604, 142] on div at bounding box center [611, 144] width 16 height 14
paste div
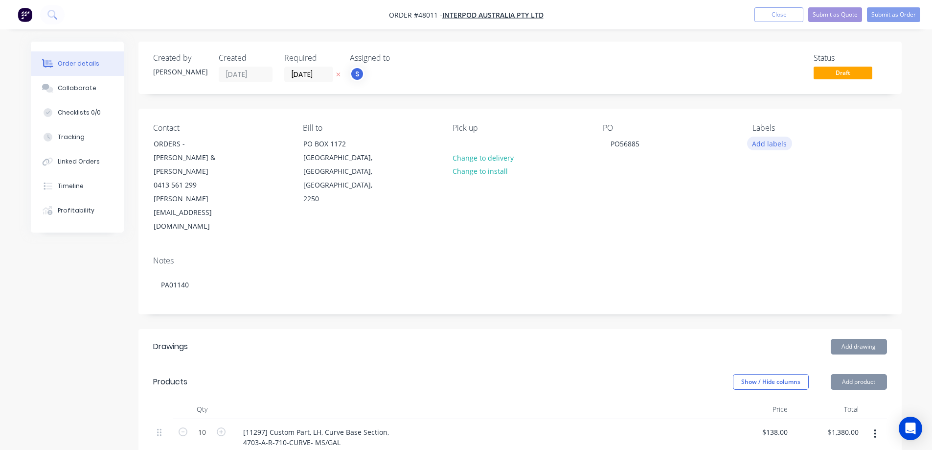
click at [781, 144] on button "Add labels" at bounding box center [769, 143] width 45 height 13
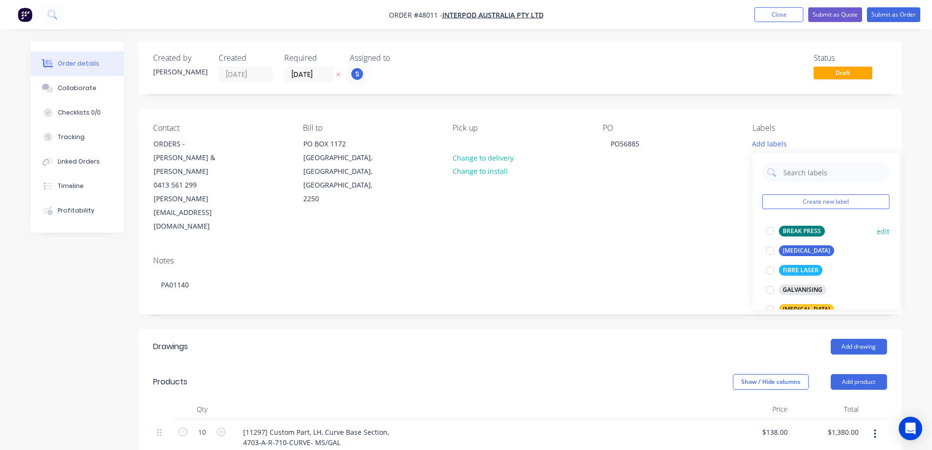
click at [769, 232] on div at bounding box center [771, 231] width 20 height 20
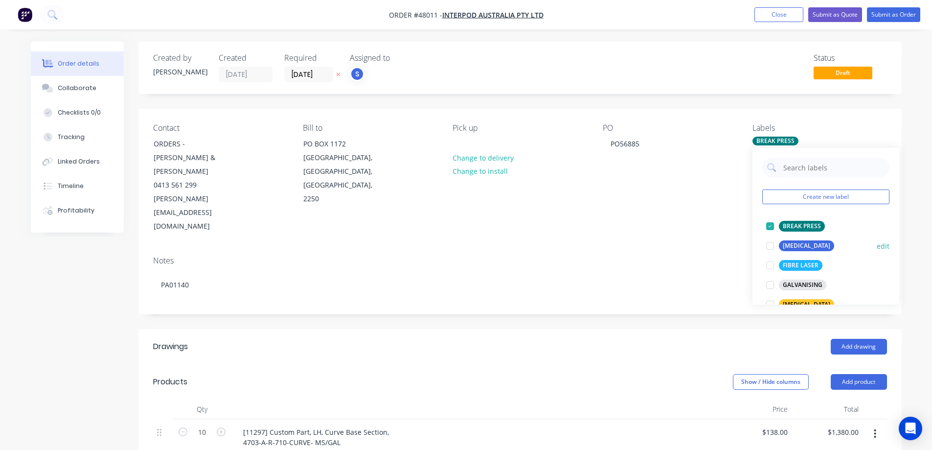
click at [771, 245] on div at bounding box center [771, 246] width 20 height 20
click at [772, 266] on div at bounding box center [771, 265] width 20 height 20
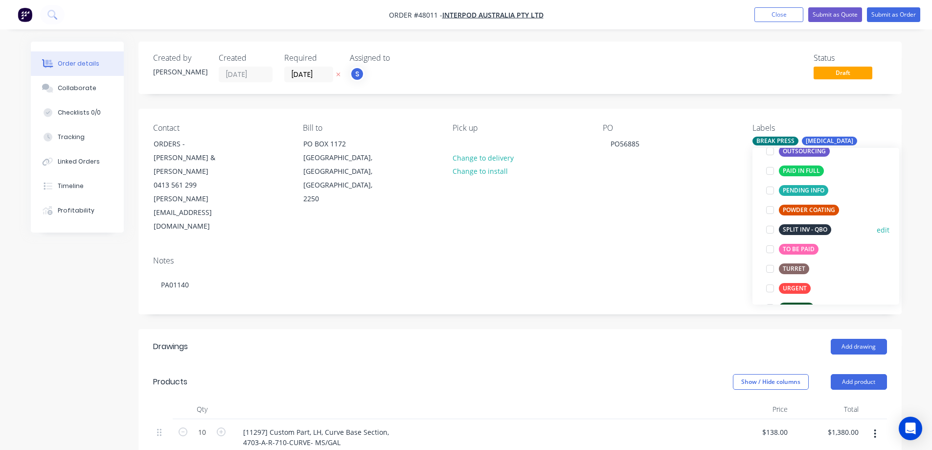
scroll to position [196, 0]
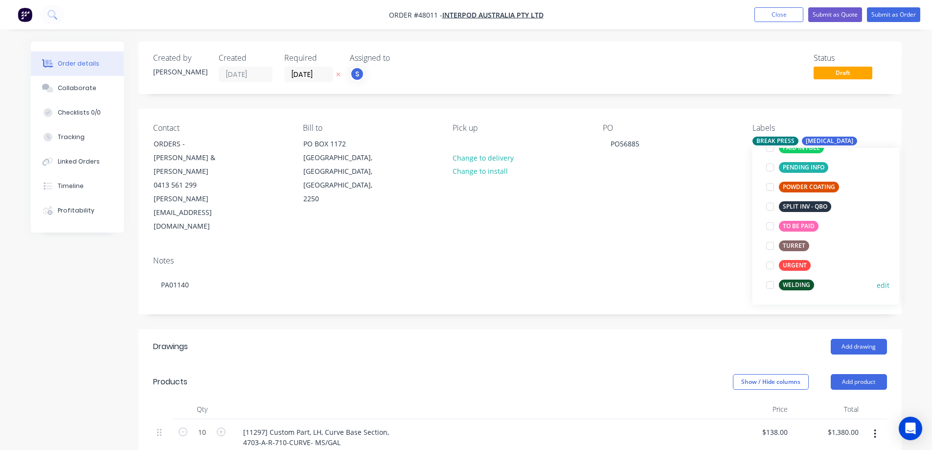
click at [771, 285] on div at bounding box center [771, 285] width 20 height 20
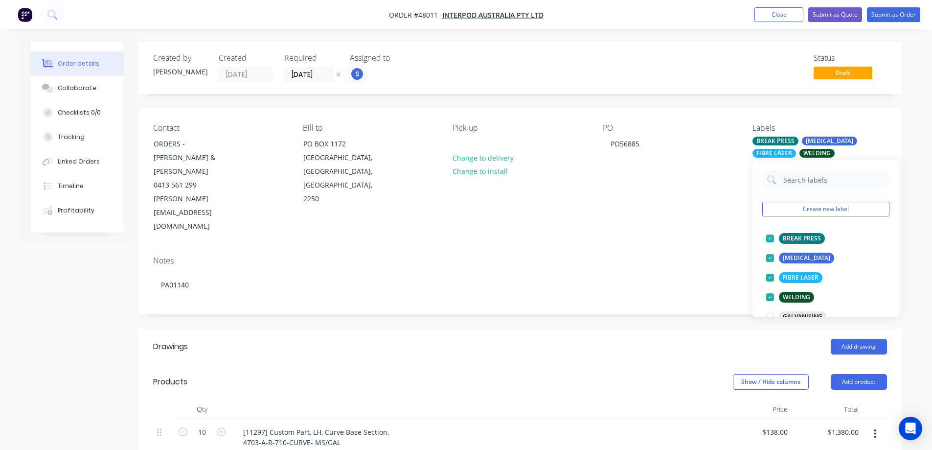
click at [625, 287] on div "Created by [PERSON_NAME] Created [DATE] Required [DATE] Assigned to S Status Dr…" at bounding box center [521, 448] width 764 height 813
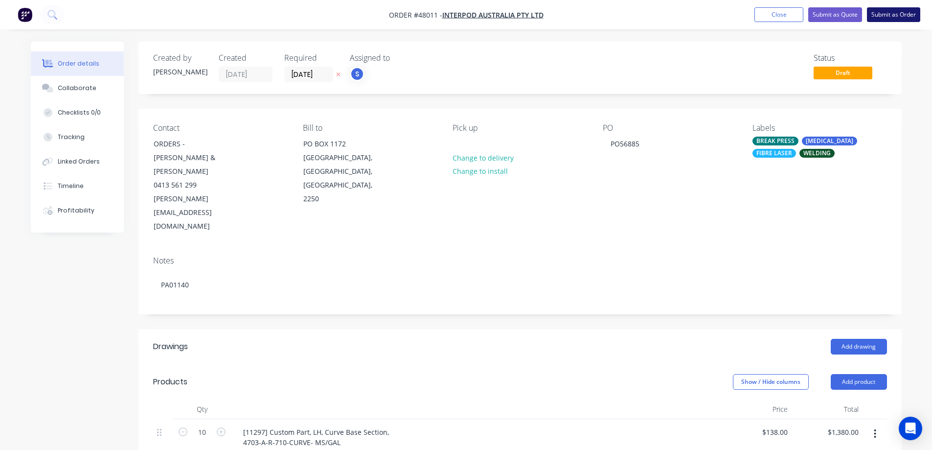
click at [895, 14] on button "Submit as Order" at bounding box center [893, 14] width 53 height 15
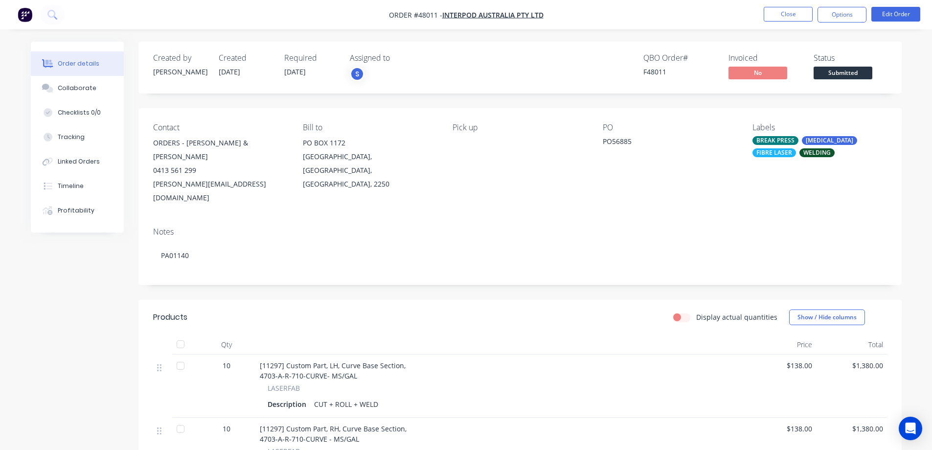
click at [830, 73] on span "Submitted" at bounding box center [843, 73] width 59 height 12
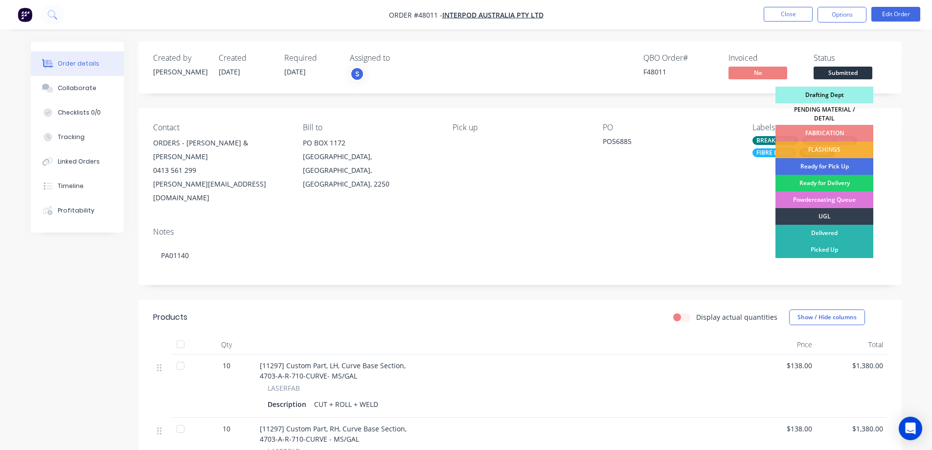
click at [820, 96] on div "Drafting Dept" at bounding box center [825, 95] width 98 height 17
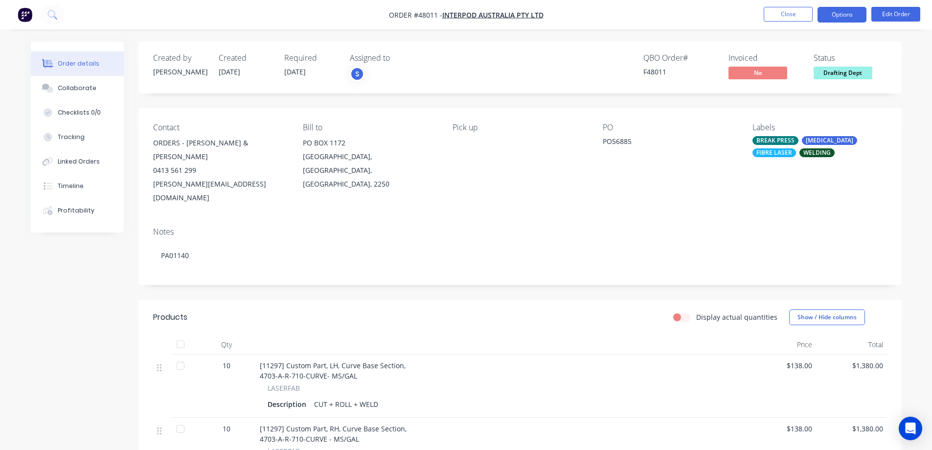
click at [842, 20] on button "Options" at bounding box center [842, 15] width 49 height 16
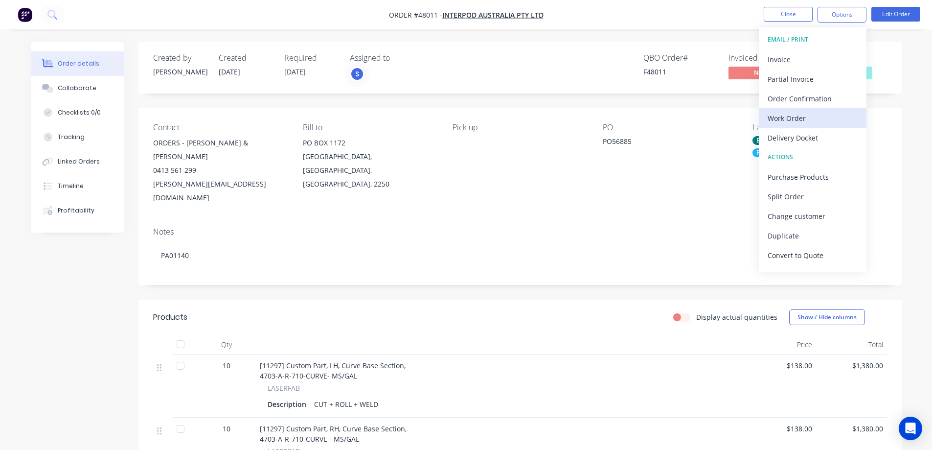
click at [783, 117] on div "Work Order" at bounding box center [813, 118] width 90 height 14
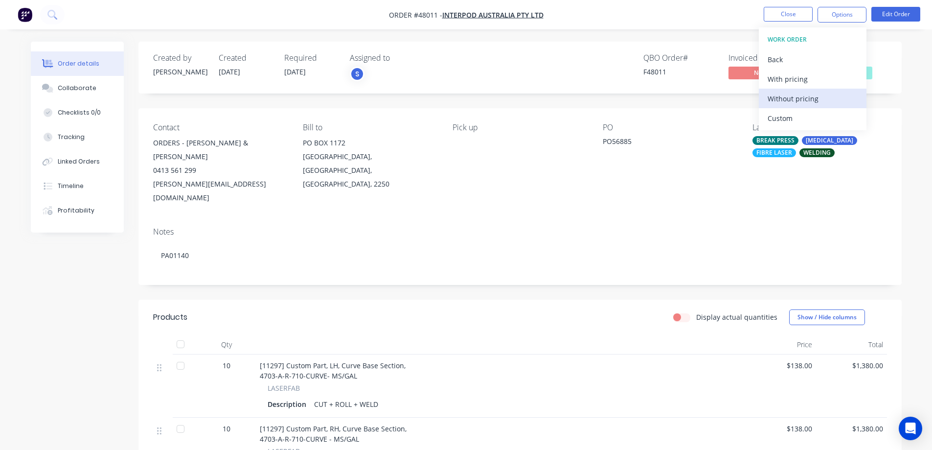
click at [792, 95] on div "Without pricing" at bounding box center [813, 99] width 90 height 14
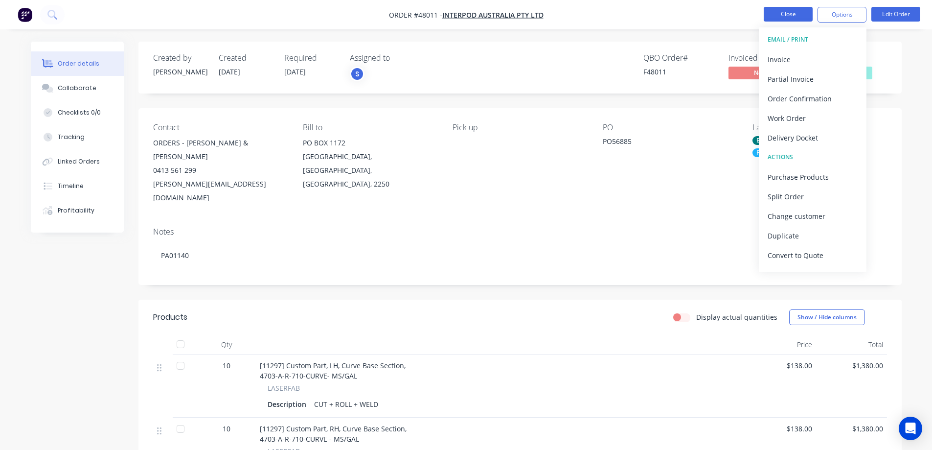
click at [798, 9] on button "Close" at bounding box center [788, 14] width 49 height 15
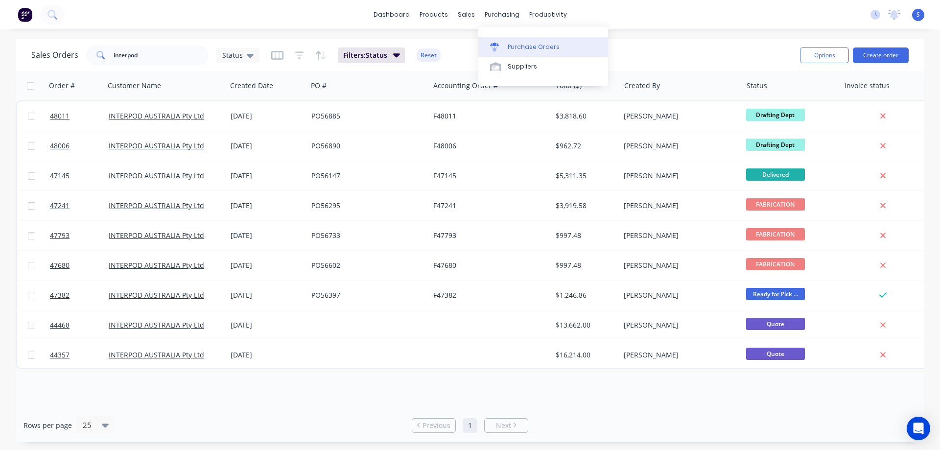
click at [539, 50] on div "Purchase Orders" at bounding box center [534, 47] width 52 height 9
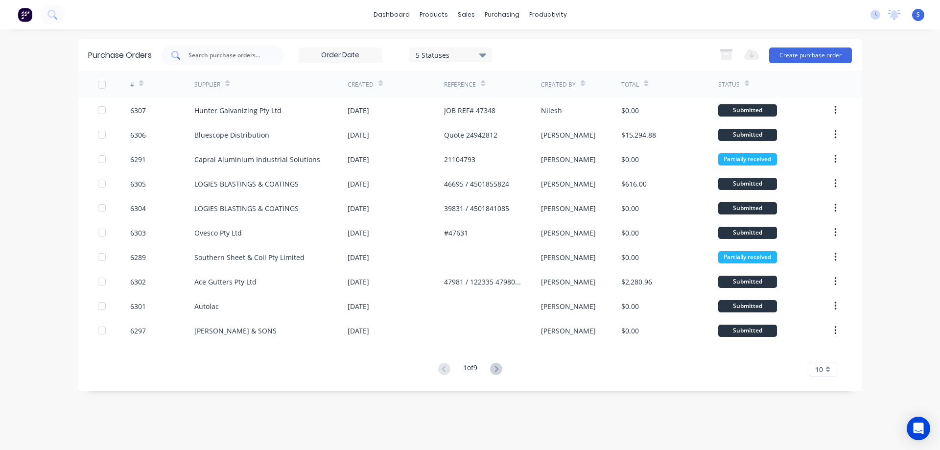
click at [201, 53] on input "text" at bounding box center [227, 55] width 81 height 10
click at [810, 46] on div "Export to Excel (XLSX) Create purchase order" at bounding box center [783, 56] width 138 height 20
click at [809, 51] on button "Create purchase order" at bounding box center [810, 55] width 83 height 16
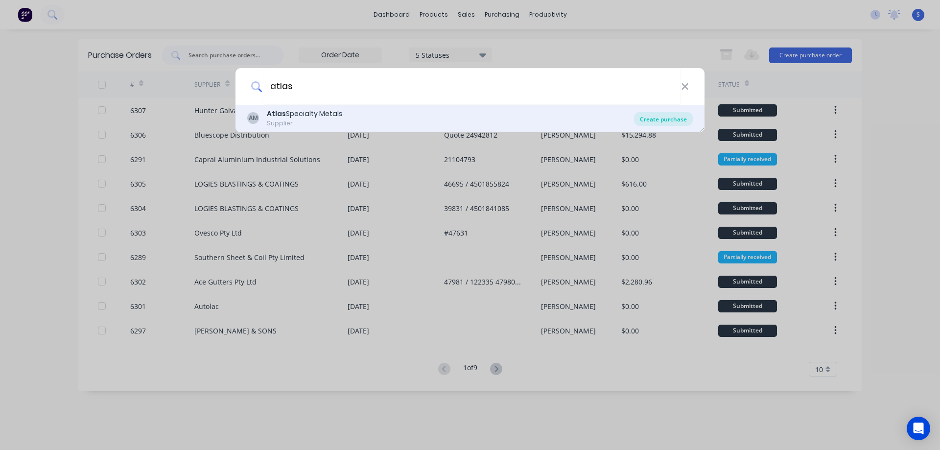
type input "atlas"
click at [649, 122] on div "Create purchase" at bounding box center [663, 119] width 59 height 14
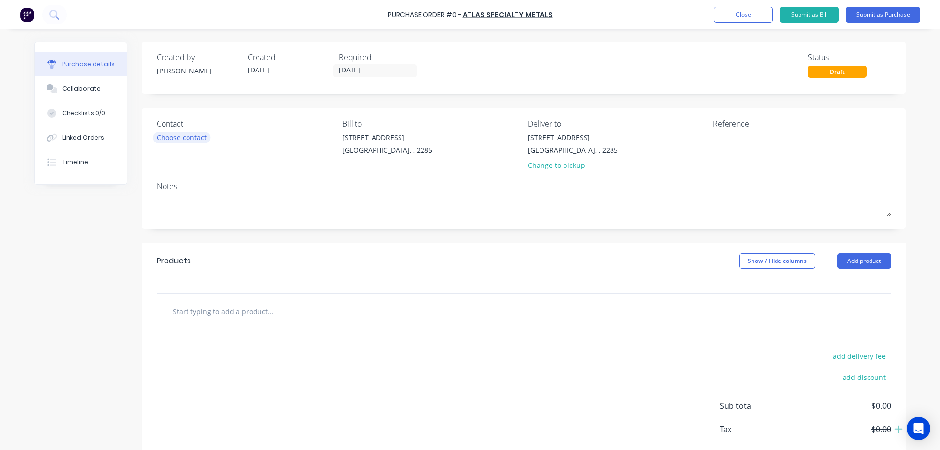
click at [188, 135] on div "Choose contact" at bounding box center [182, 137] width 50 height 10
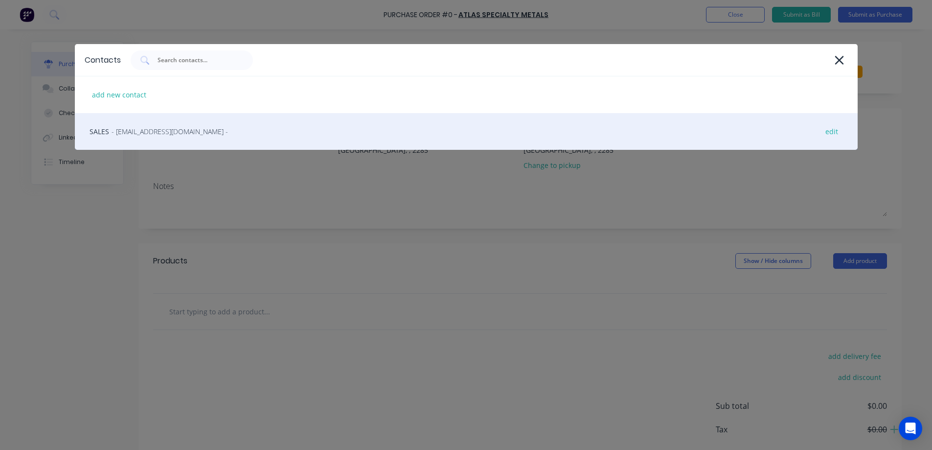
click at [161, 144] on div "SALES - [EMAIL_ADDRESS][DOMAIN_NAME] - edit" at bounding box center [466, 131] width 783 height 37
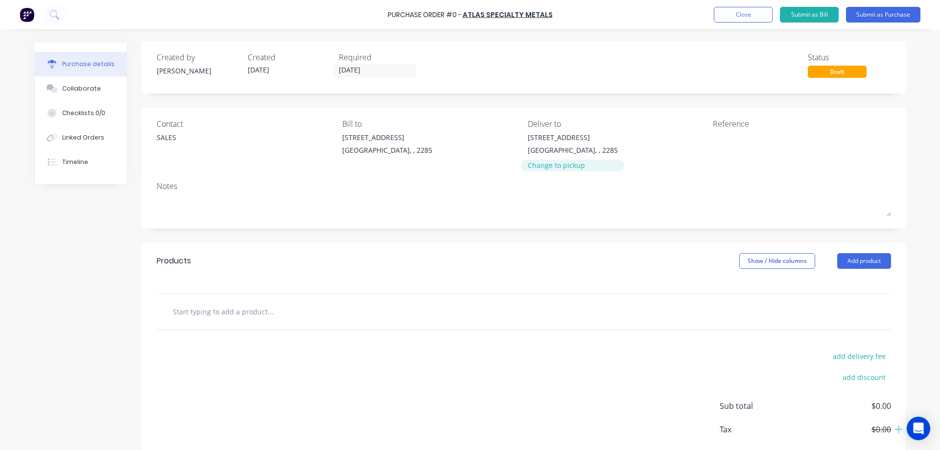
click at [543, 166] on div "Change to pickup" at bounding box center [573, 165] width 90 height 10
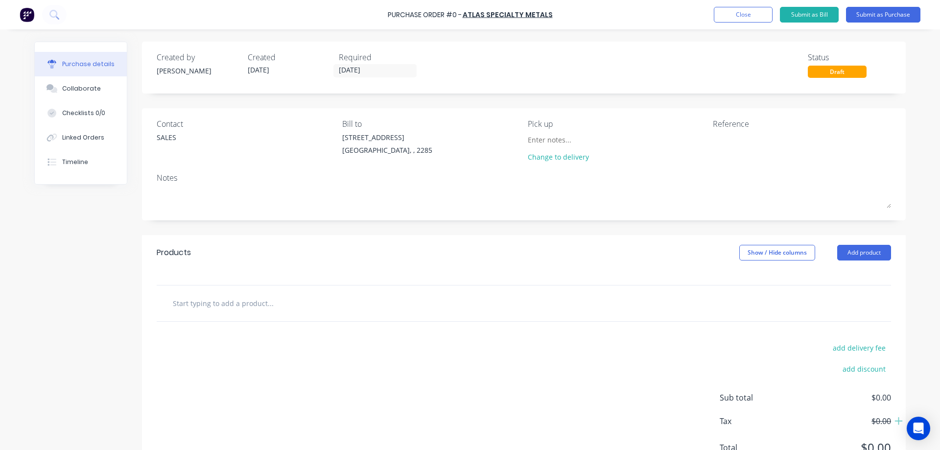
click at [743, 130] on div "Reference" at bounding box center [802, 142] width 178 height 49
click at [725, 139] on textarea at bounding box center [774, 143] width 122 height 22
type textarea "#47"
type textarea "x"
type textarea "#479"
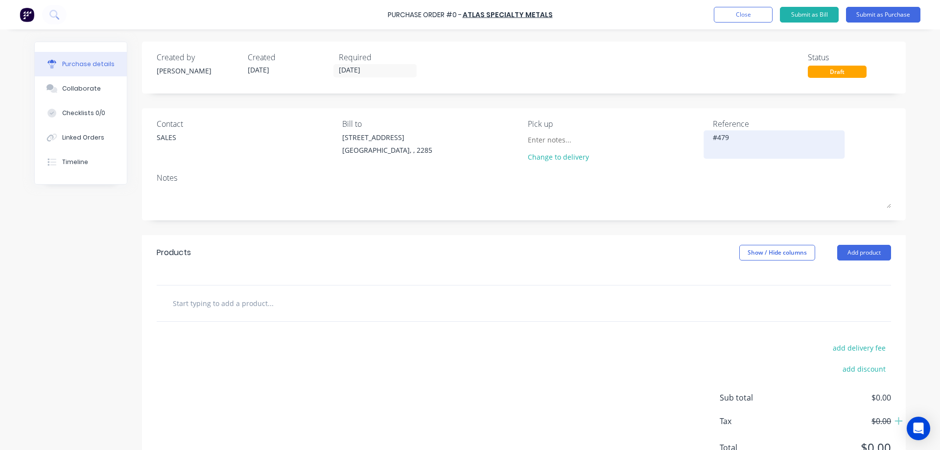
type textarea "x"
type textarea "#4797"
type textarea "x"
type textarea "#47970"
click at [728, 139] on textarea "#47970" at bounding box center [774, 143] width 122 height 22
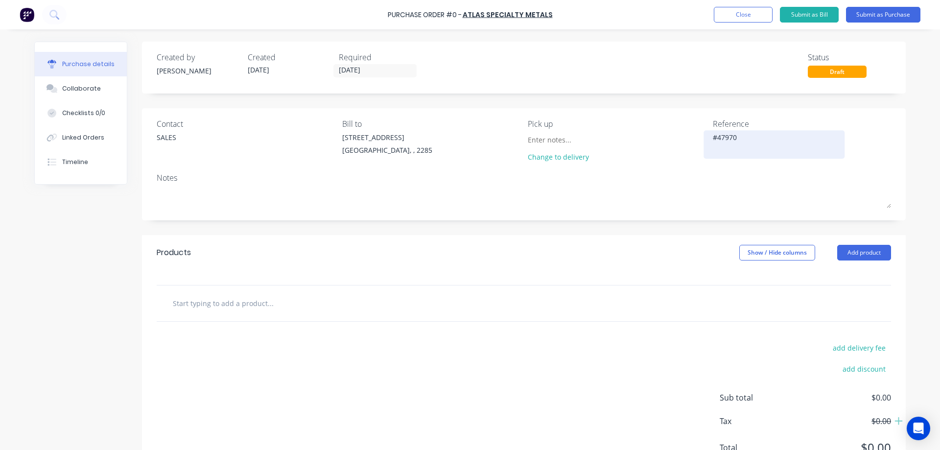
type textarea "x"
click at [728, 139] on textarea "#47970" at bounding box center [774, 143] width 122 height 22
type textarea "#47970"
type textarea "x"
type textarea "#47970"
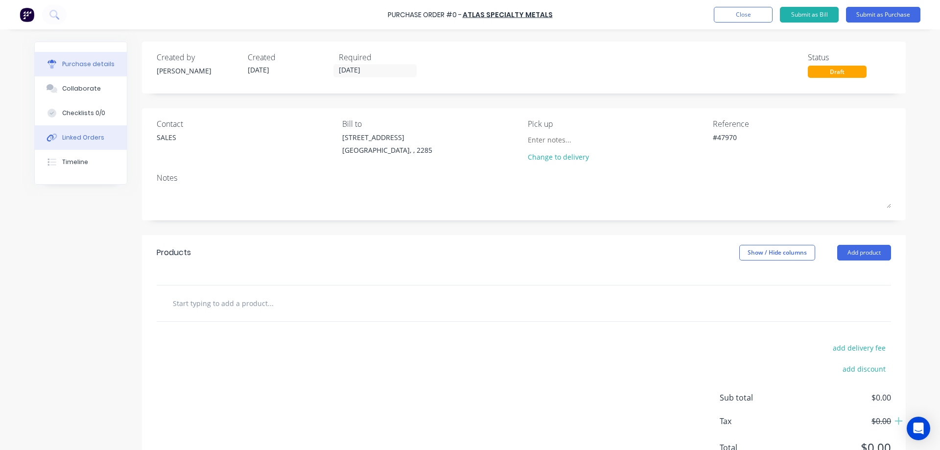
click at [86, 137] on div "Linked Orders" at bounding box center [83, 137] width 42 height 9
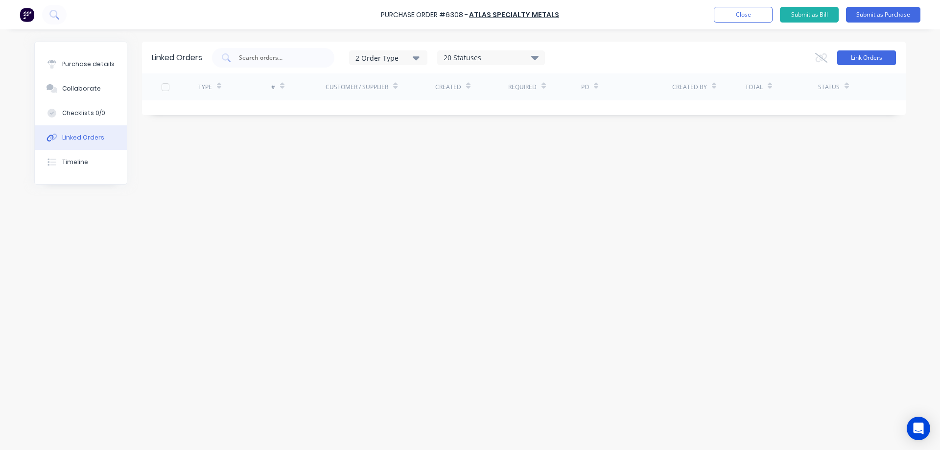
click at [863, 59] on button "Link Orders" at bounding box center [866, 57] width 59 height 15
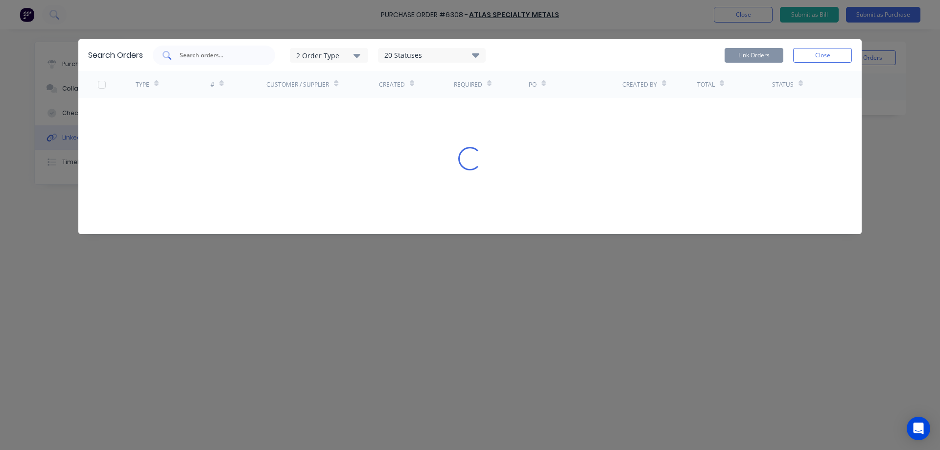
click at [201, 56] on input "text" at bounding box center [219, 55] width 81 height 10
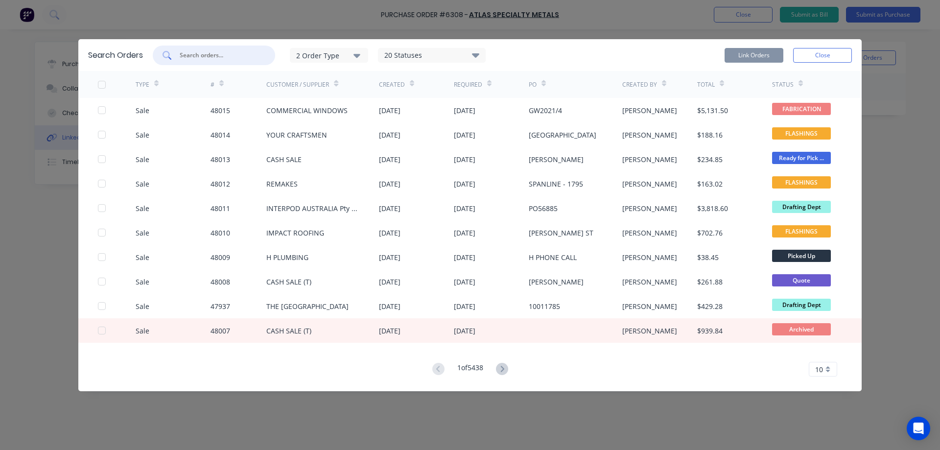
paste input "47970"
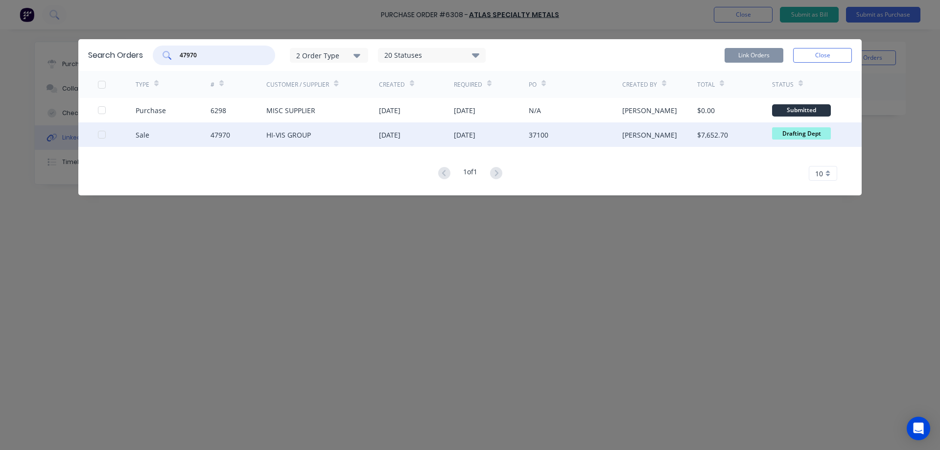
click at [104, 135] on div at bounding box center [102, 135] width 20 height 20
type input "47970"
click at [744, 55] on button "Link Orders" at bounding box center [753, 55] width 59 height 15
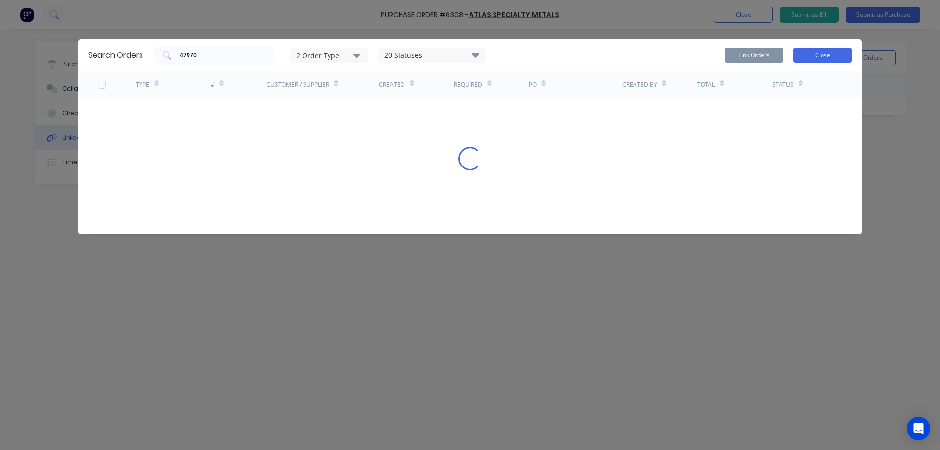
click at [829, 49] on button "Close" at bounding box center [822, 55] width 59 height 15
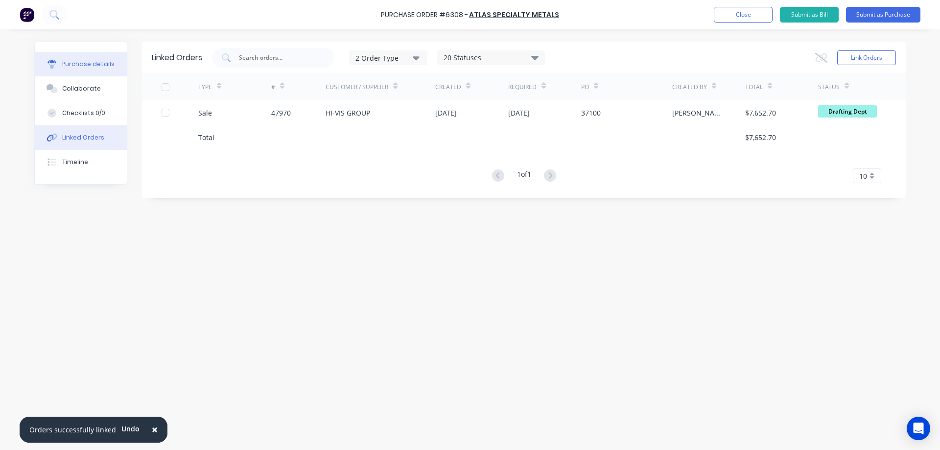
click at [70, 62] on div "Purchase details" at bounding box center [88, 64] width 52 height 9
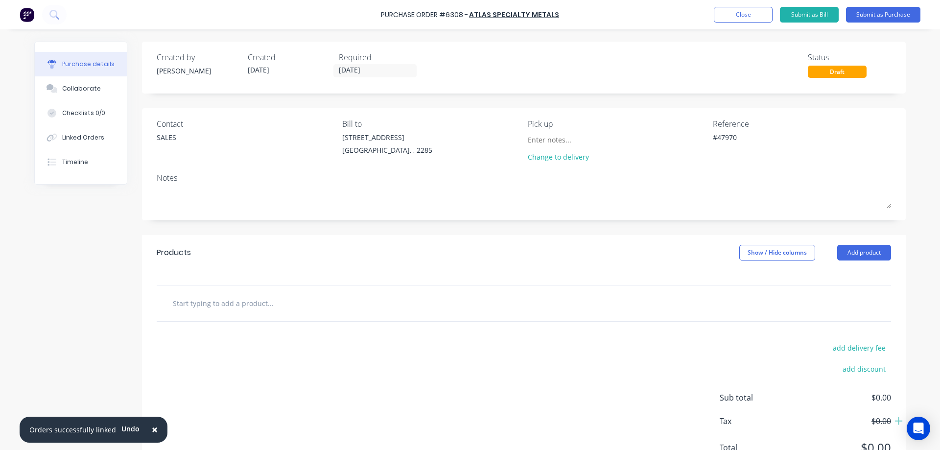
click at [152, 429] on span "×" at bounding box center [155, 429] width 6 height 14
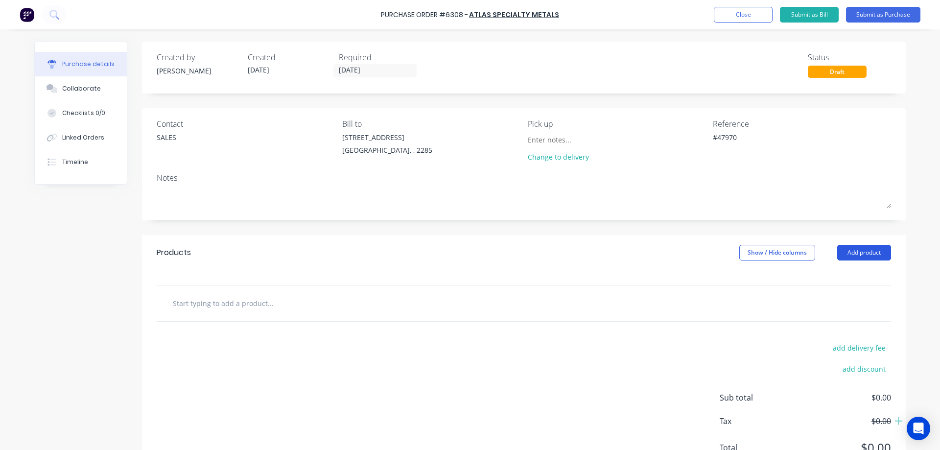
click at [875, 252] on button "Add product" at bounding box center [864, 253] width 54 height 16
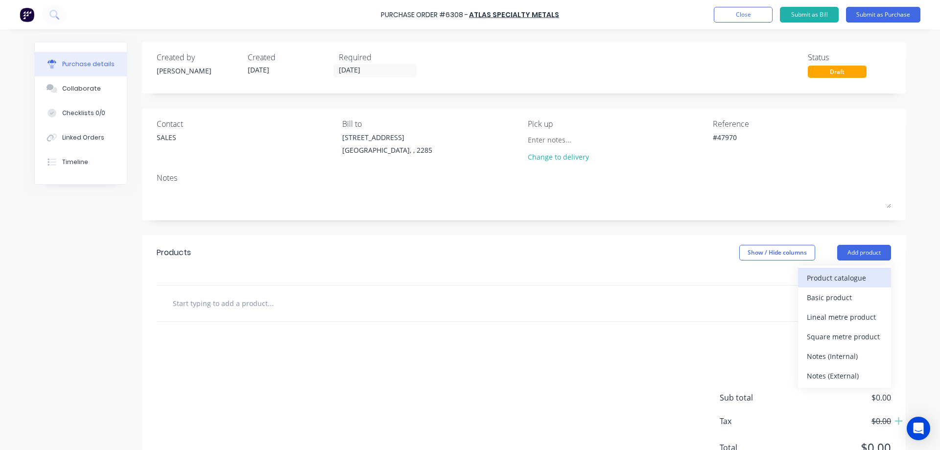
click at [829, 281] on div "Product catalogue" at bounding box center [844, 278] width 75 height 14
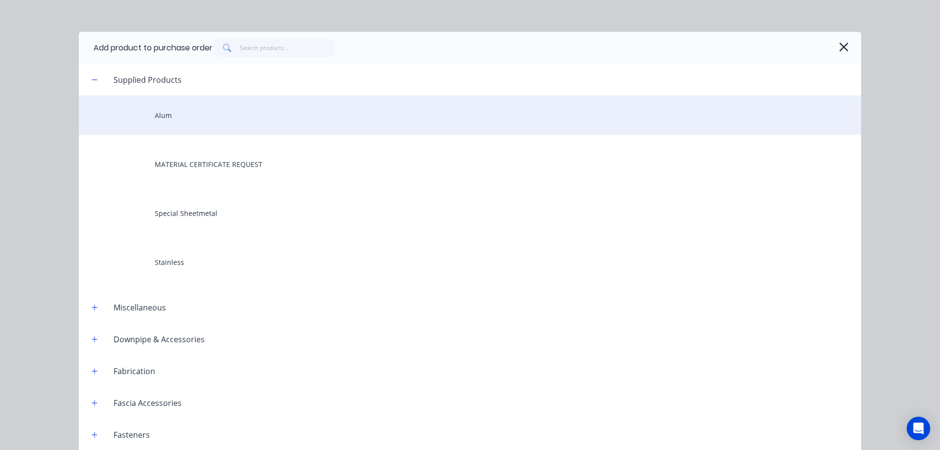
click at [204, 122] on div "Alum" at bounding box center [470, 114] width 782 height 39
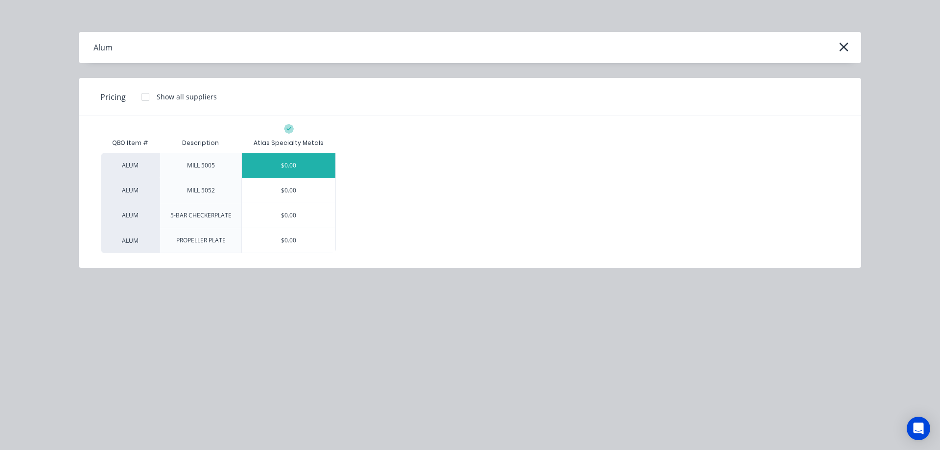
click at [301, 166] on div "$0.00" at bounding box center [288, 165] width 93 height 24
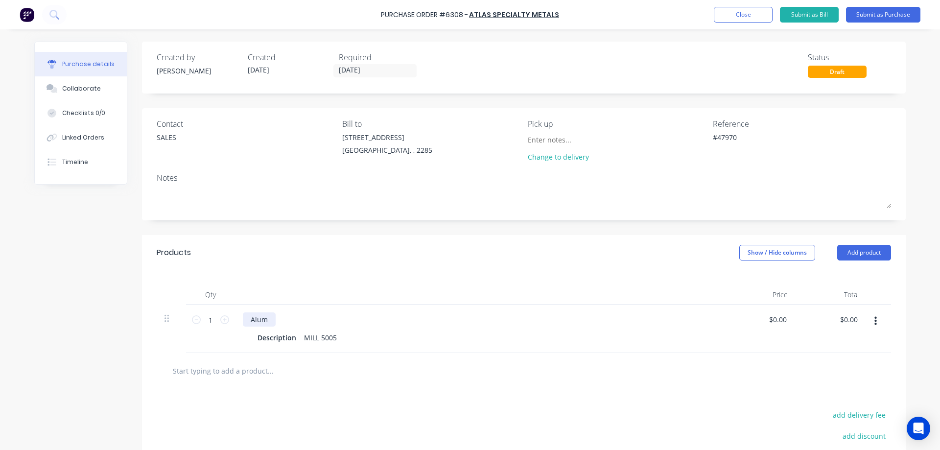
click at [258, 318] on div "Alum" at bounding box center [259, 319] width 33 height 14
type textarea "x"
click at [258, 318] on div "Alum" at bounding box center [259, 319] width 33 height 14
click at [271, 335] on div "Description" at bounding box center [277, 337] width 46 height 14
type textarea "x"
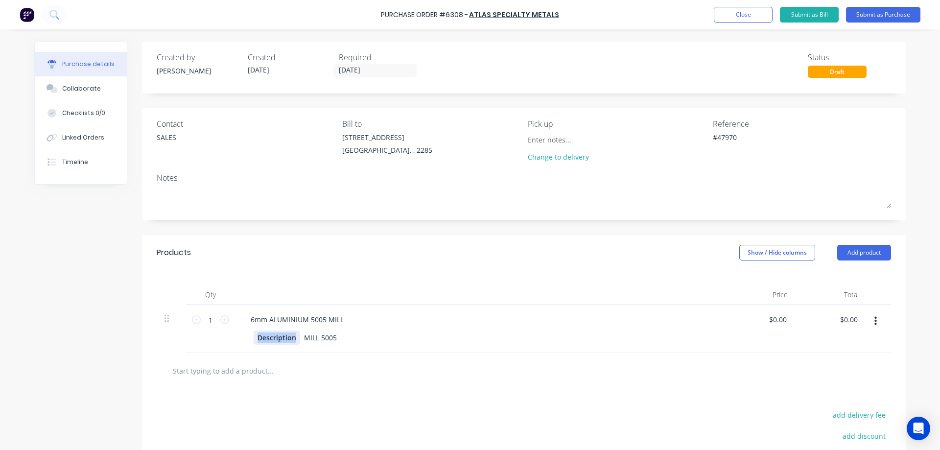
click at [271, 335] on div "Description" at bounding box center [277, 337] width 46 height 14
click at [312, 333] on div "MILL 5005" at bounding box center [317, 337] width 41 height 14
type textarea "x"
click at [312, 333] on div "MILL 5005" at bounding box center [317, 337] width 41 height 14
click at [602, 235] on div "Products Show / Hide columns Add product" at bounding box center [524, 252] width 764 height 35
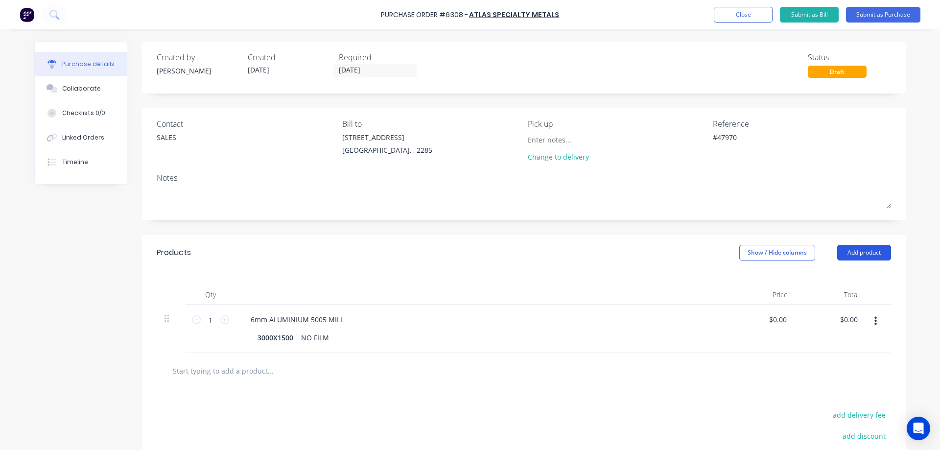
click at [881, 252] on button "Add product" at bounding box center [864, 253] width 54 height 16
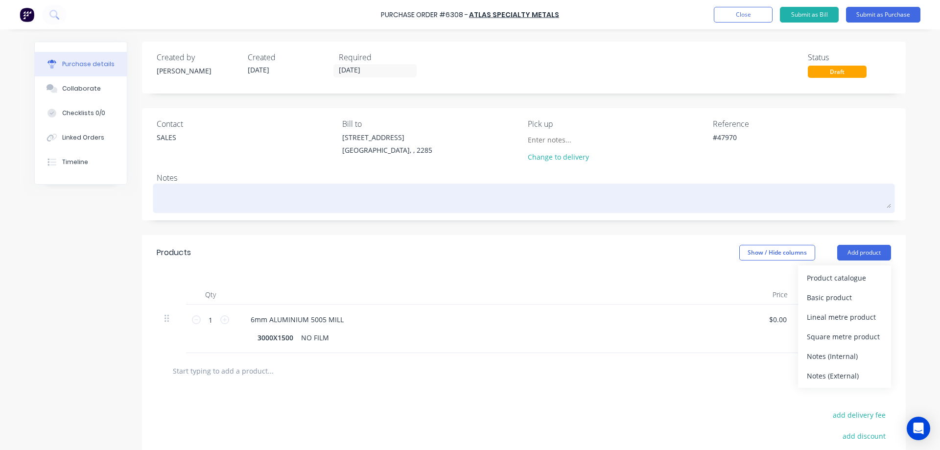
click at [837, 199] on textarea at bounding box center [524, 197] width 734 height 22
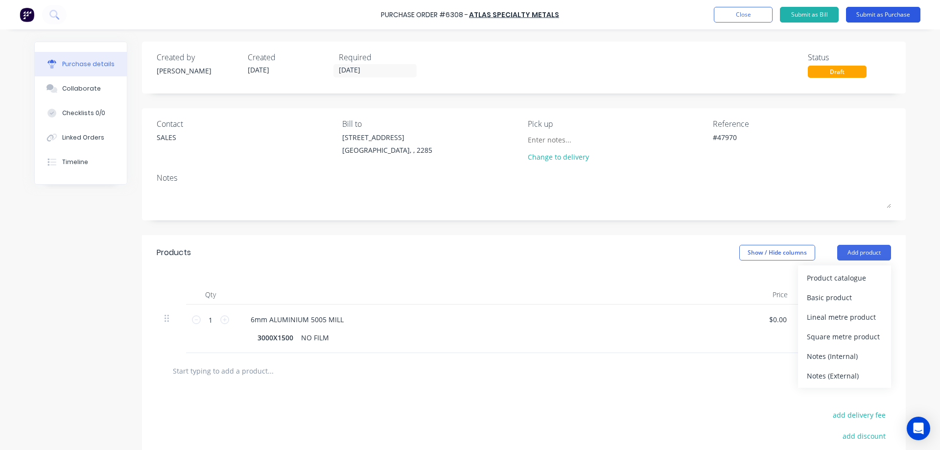
click at [886, 16] on button "Submit as Purchase" at bounding box center [883, 15] width 74 height 16
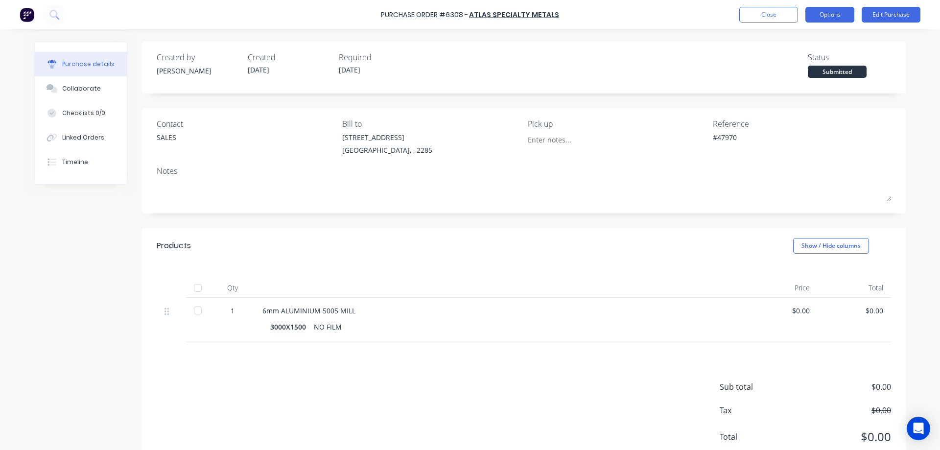
click at [837, 12] on button "Options" at bounding box center [829, 15] width 49 height 16
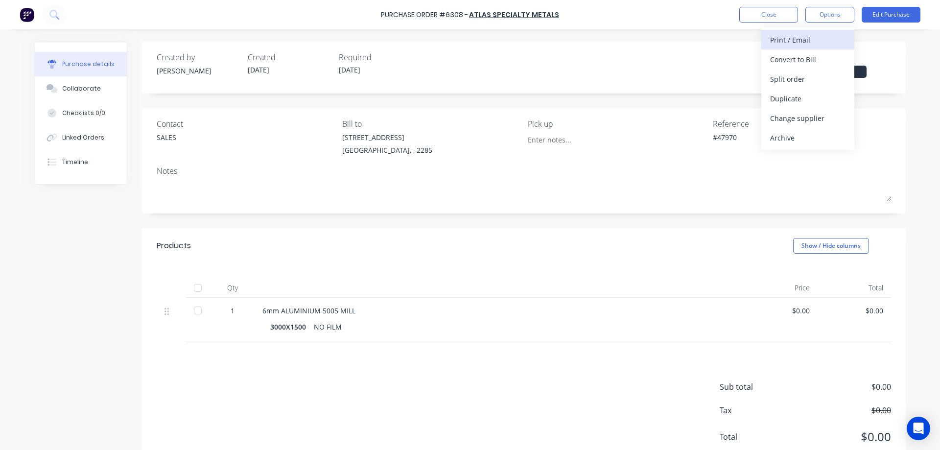
click at [782, 41] on div "Print / Email" at bounding box center [807, 40] width 75 height 14
click at [785, 78] on div "Without pricing" at bounding box center [807, 79] width 75 height 14
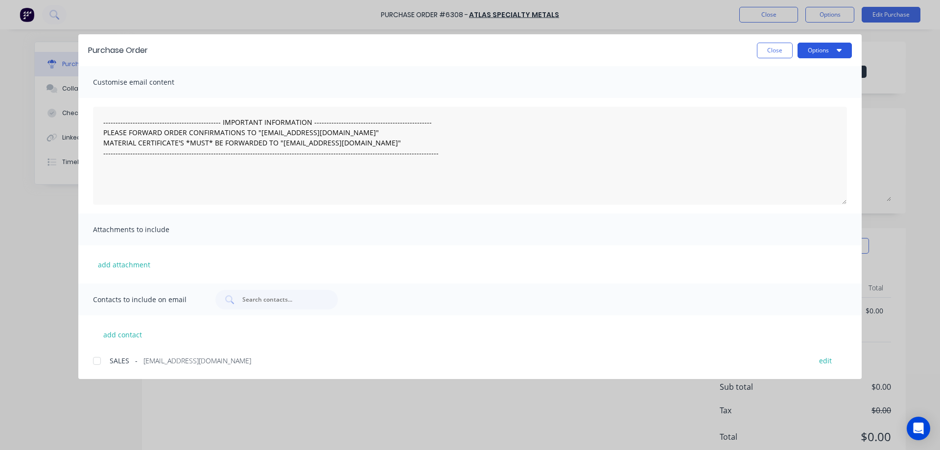
click at [819, 48] on button "Options" at bounding box center [824, 51] width 54 height 16
click at [772, 98] on div "Print" at bounding box center [804, 95] width 75 height 14
click at [774, 49] on button "Close" at bounding box center [775, 51] width 36 height 16
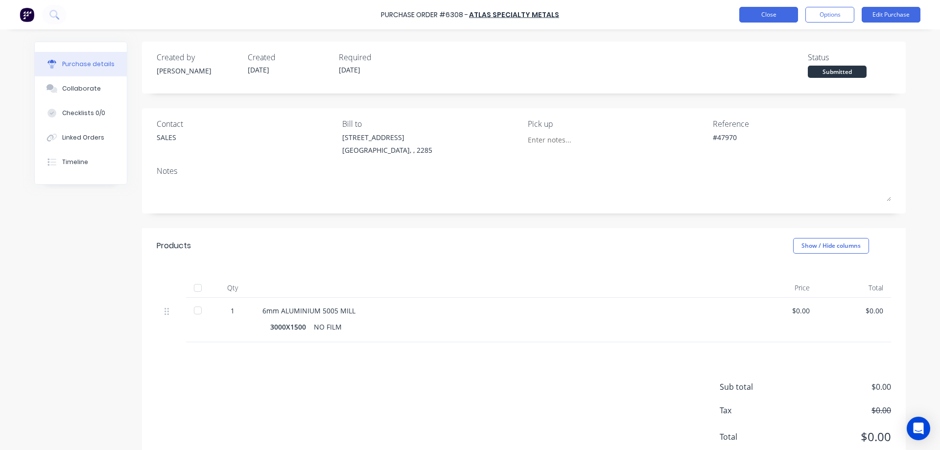
click at [761, 13] on button "Close" at bounding box center [768, 15] width 59 height 16
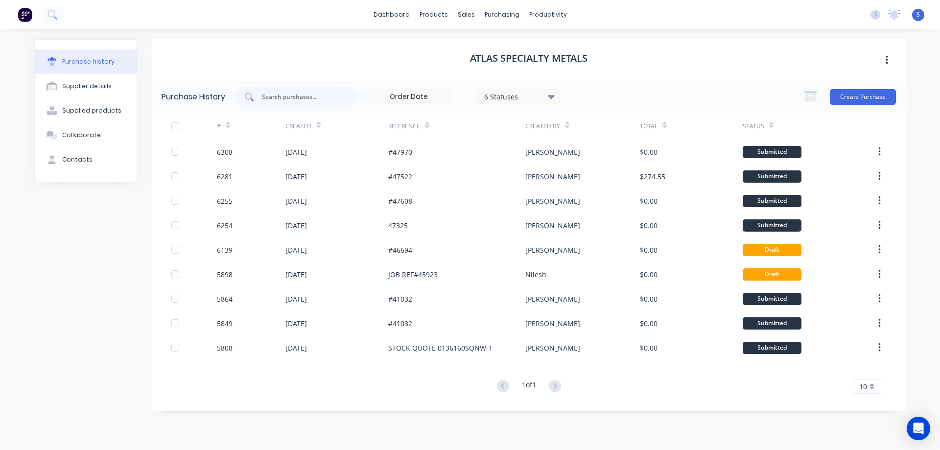
click at [303, 93] on input "text" at bounding box center [301, 97] width 81 height 10
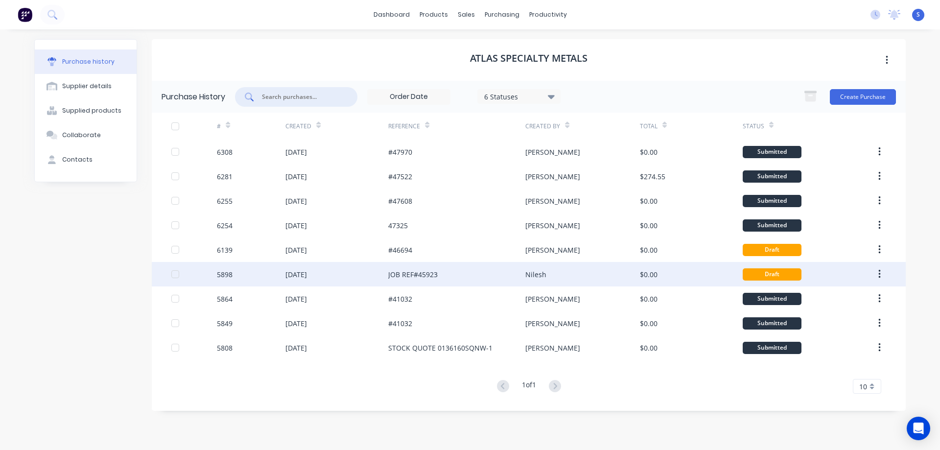
click at [479, 273] on div "JOB REF#45923" at bounding box center [456, 274] width 137 height 24
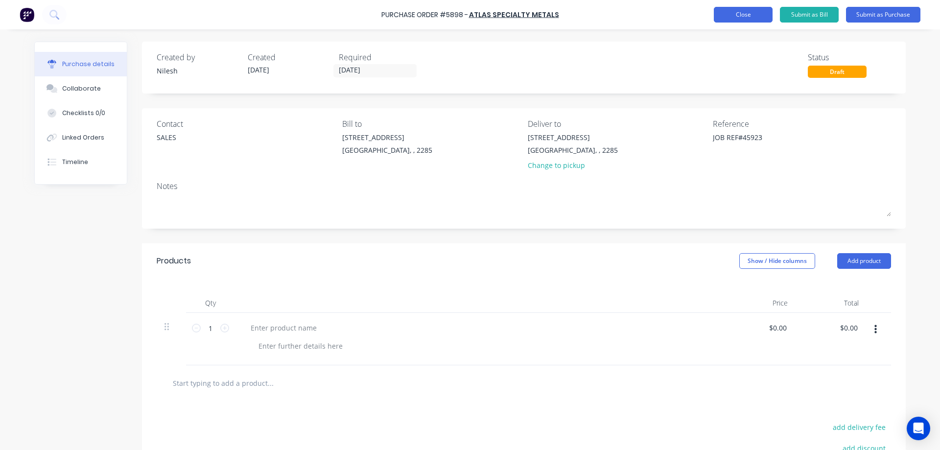
type textarea "x"
click at [740, 11] on button "Close" at bounding box center [743, 15] width 59 height 16
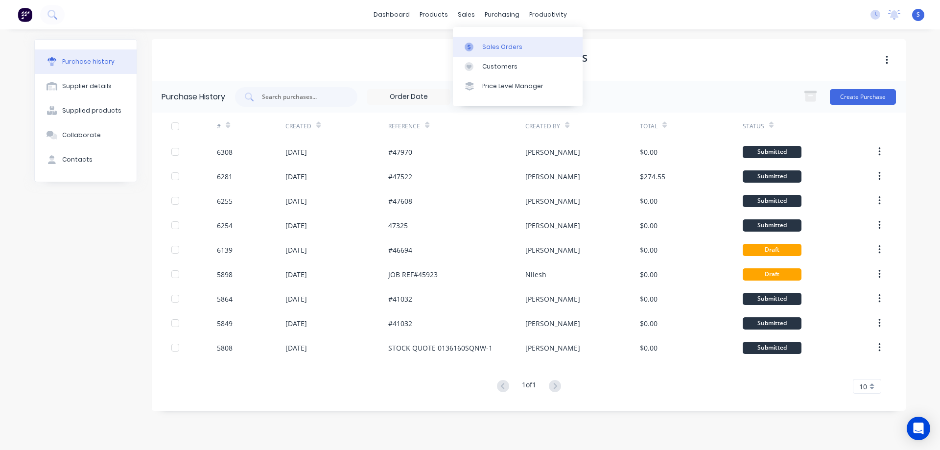
click at [491, 41] on link "Sales Orders" at bounding box center [518, 47] width 130 height 20
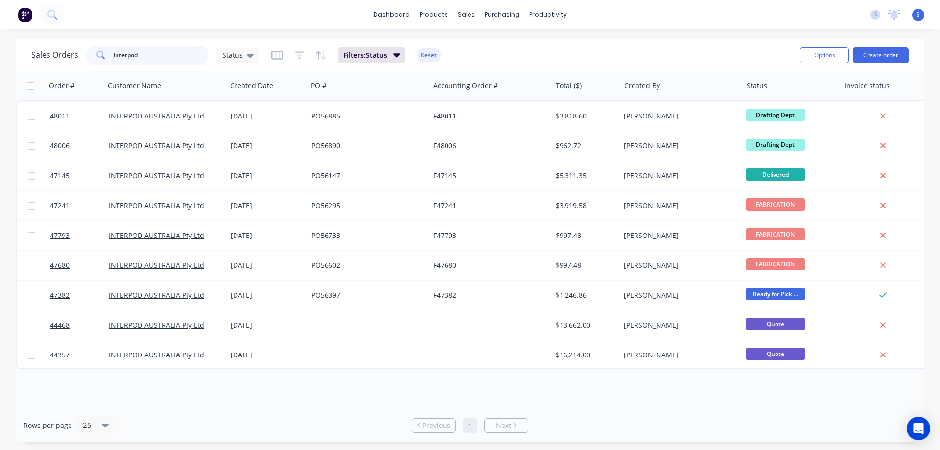
click at [180, 60] on input "interpod" at bounding box center [161, 56] width 95 height 20
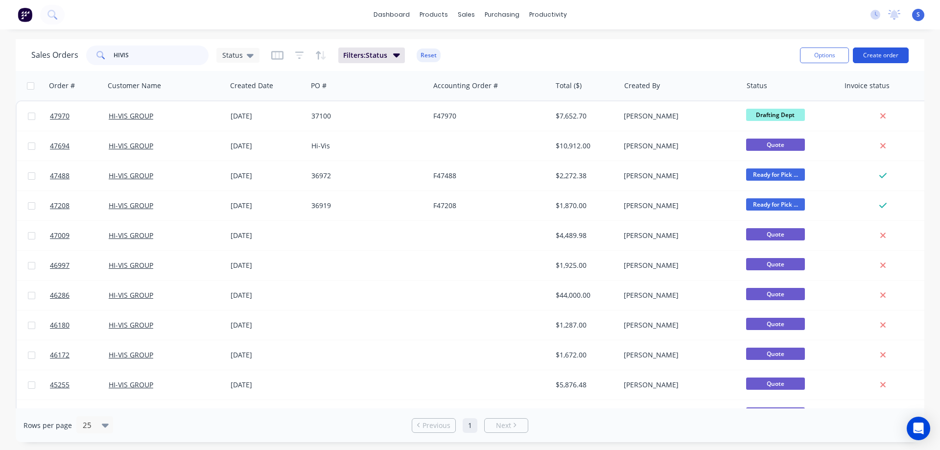
type input "HIVIS"
click at [884, 55] on button "Create order" at bounding box center [881, 55] width 56 height 16
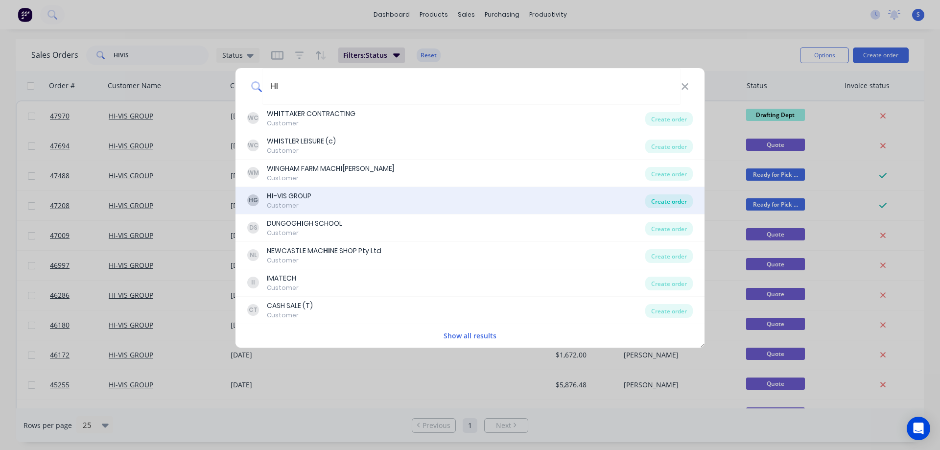
type input "HI"
click at [678, 201] on div "Create order" at bounding box center [668, 201] width 47 height 14
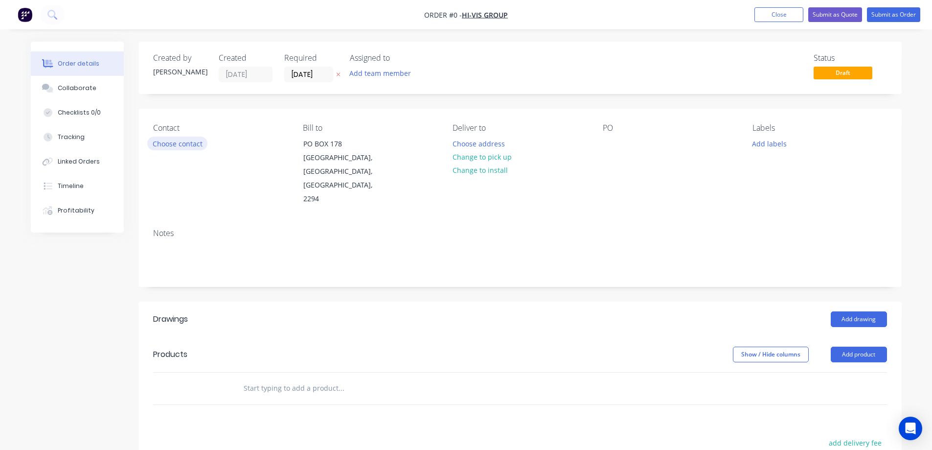
click at [175, 146] on button "Choose contact" at bounding box center [177, 143] width 60 height 13
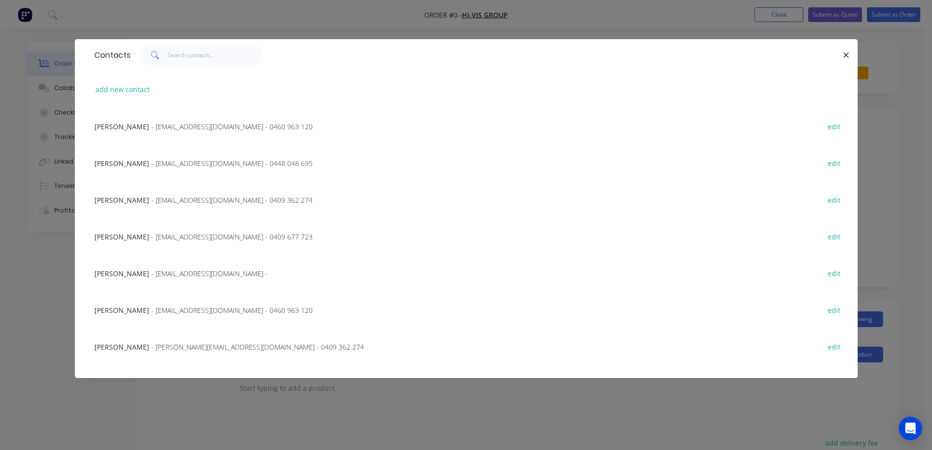
scroll to position [318, 0]
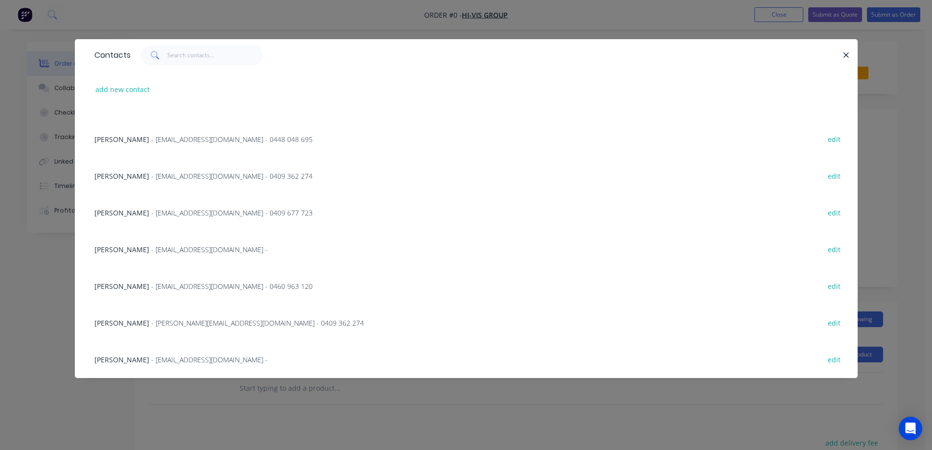
click at [179, 251] on span "- [EMAIL_ADDRESS][DOMAIN_NAME] -" at bounding box center [209, 249] width 116 height 9
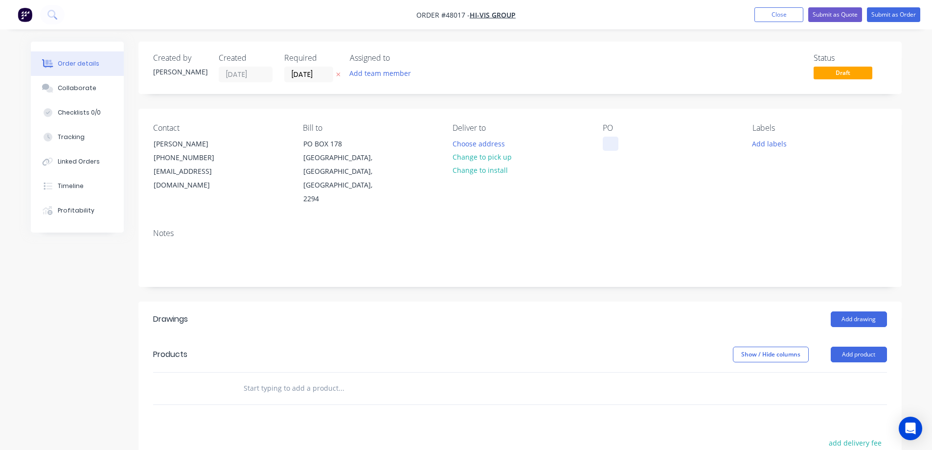
click at [609, 141] on div at bounding box center [611, 144] width 16 height 14
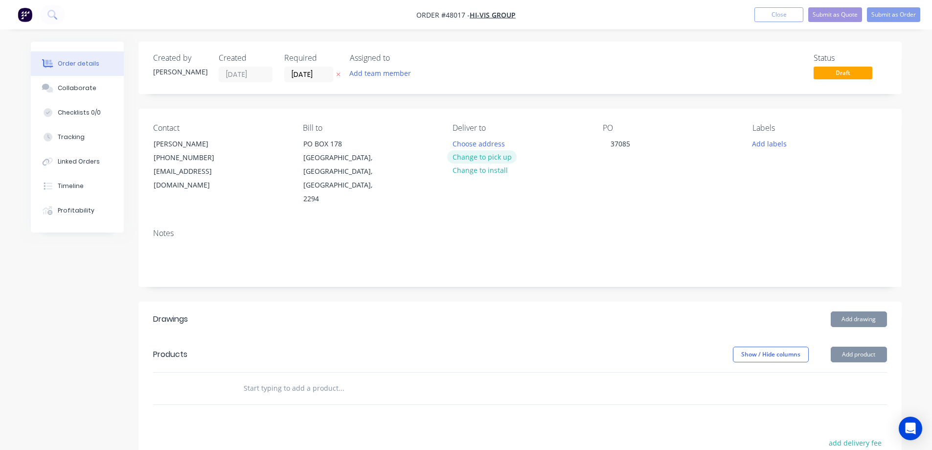
click at [485, 158] on button "Change to pick up" at bounding box center [482, 156] width 70 height 13
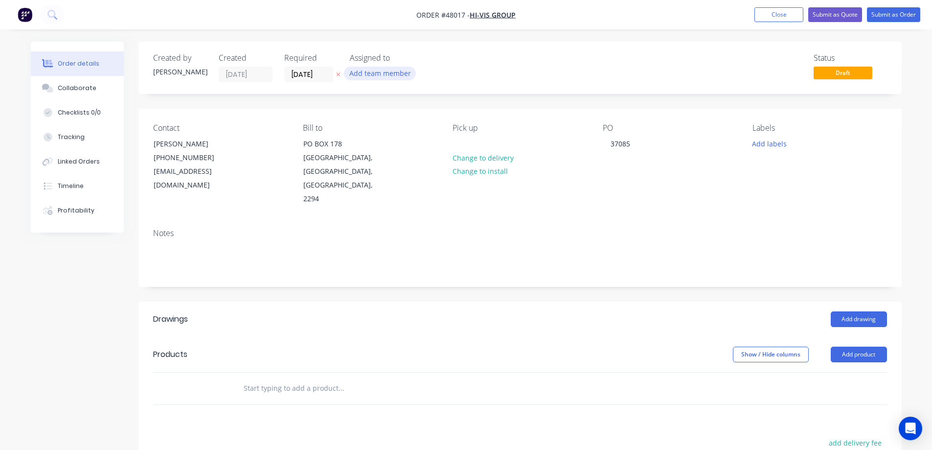
click at [393, 72] on button "Add team member" at bounding box center [380, 73] width 72 height 13
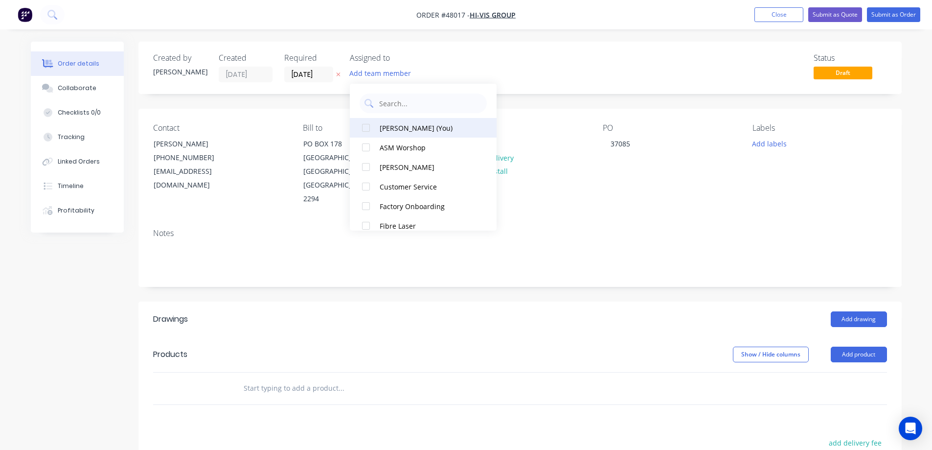
click at [361, 126] on div at bounding box center [366, 128] width 20 height 20
click at [323, 74] on input "[DATE]" at bounding box center [309, 74] width 48 height 15
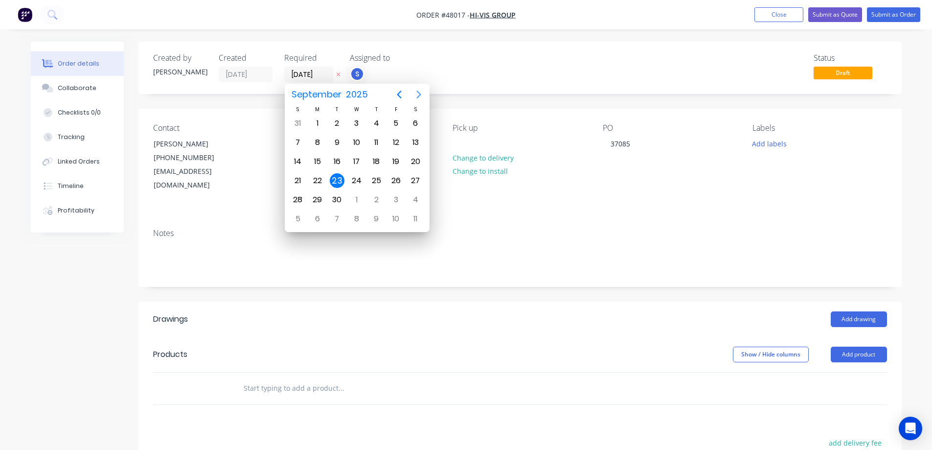
click at [417, 92] on icon "Next page" at bounding box center [419, 95] width 4 height 8
click at [329, 163] on div "14" at bounding box center [337, 161] width 20 height 19
type input "[DATE]"
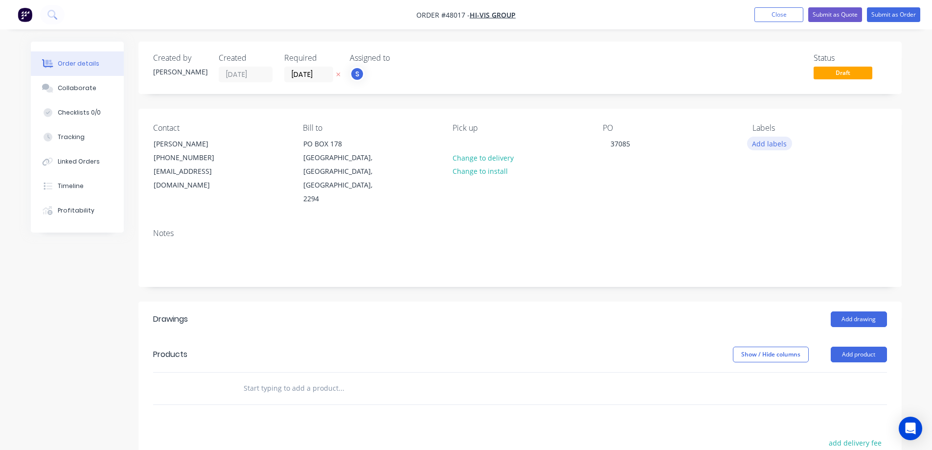
click at [770, 143] on button "Add labels" at bounding box center [769, 143] width 45 height 13
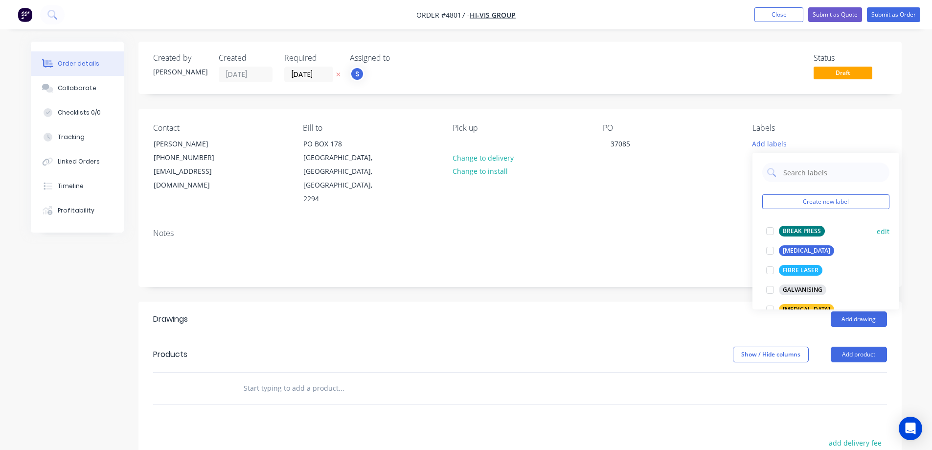
click at [774, 231] on div at bounding box center [771, 231] width 20 height 20
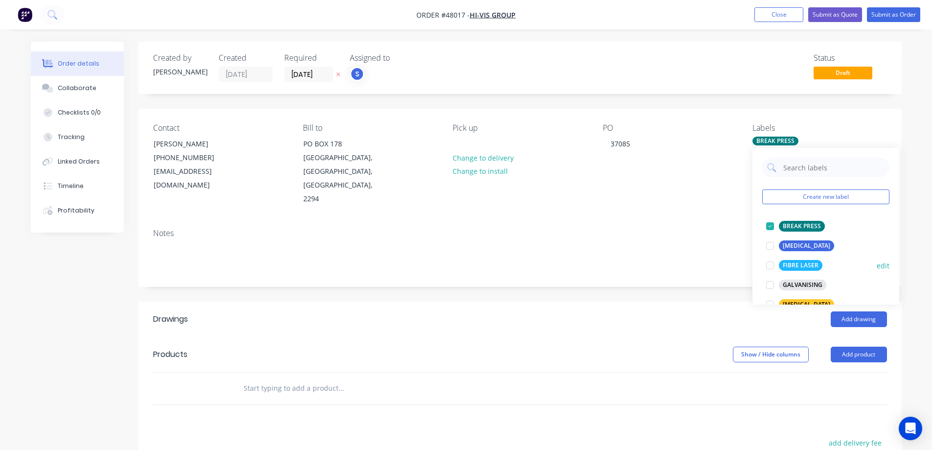
click at [773, 265] on div at bounding box center [771, 265] width 20 height 20
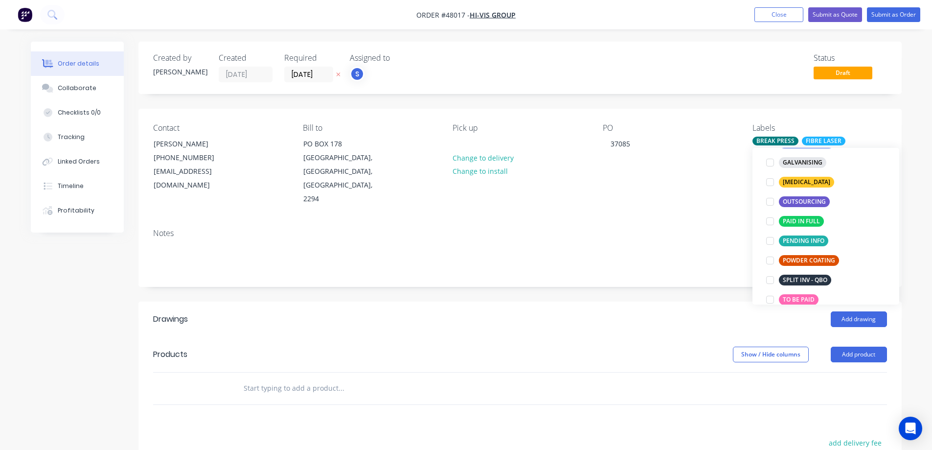
scroll to position [147, 0]
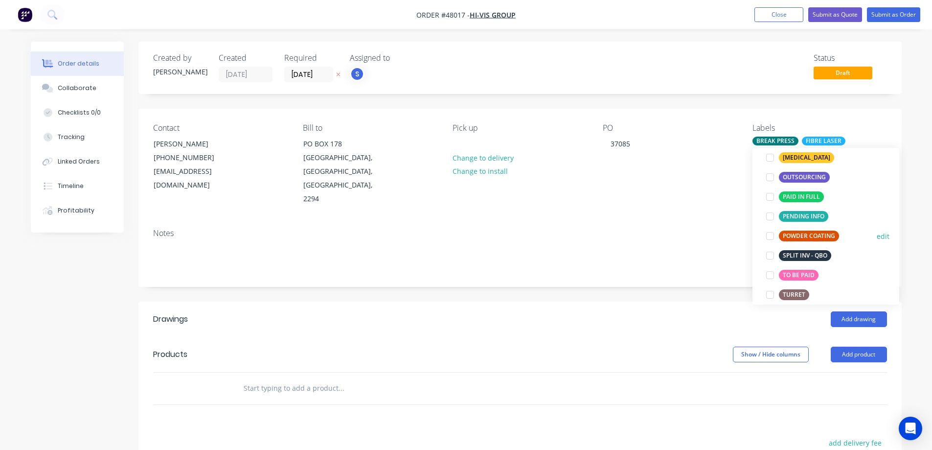
click at [773, 236] on div at bounding box center [771, 236] width 20 height 20
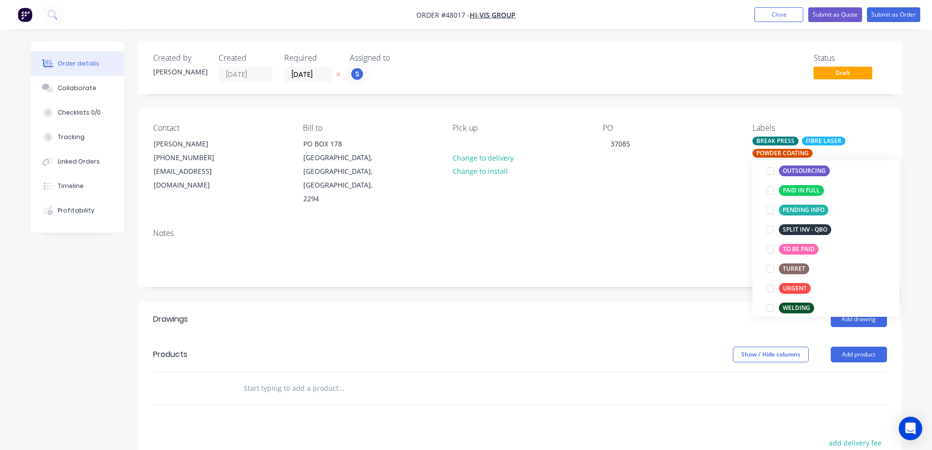
scroll to position [196, 0]
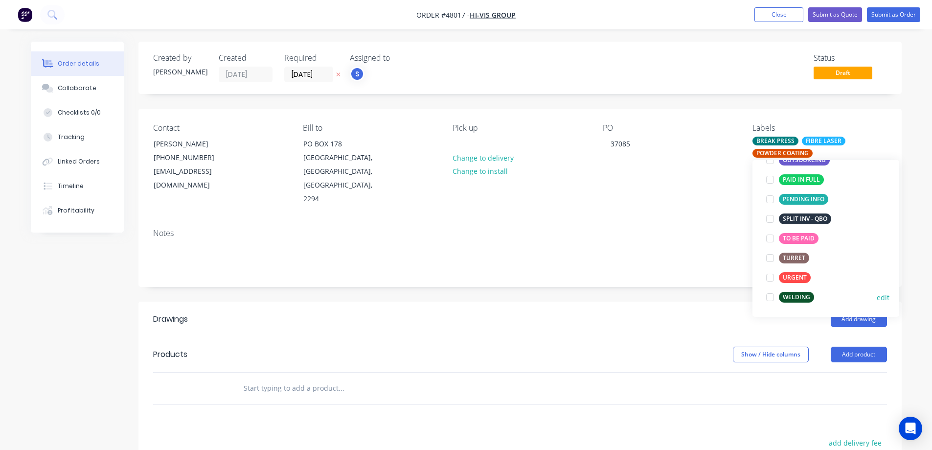
click at [771, 299] on div at bounding box center [771, 297] width 20 height 20
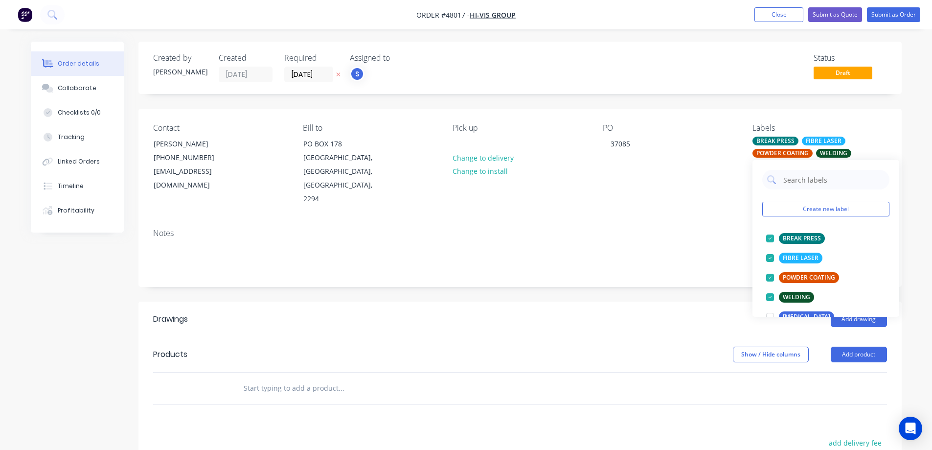
click at [471, 279] on div "Created by [PERSON_NAME] Created [DATE] Required [DATE] Assigned to S Status Dr…" at bounding box center [521, 330] width 764 height 577
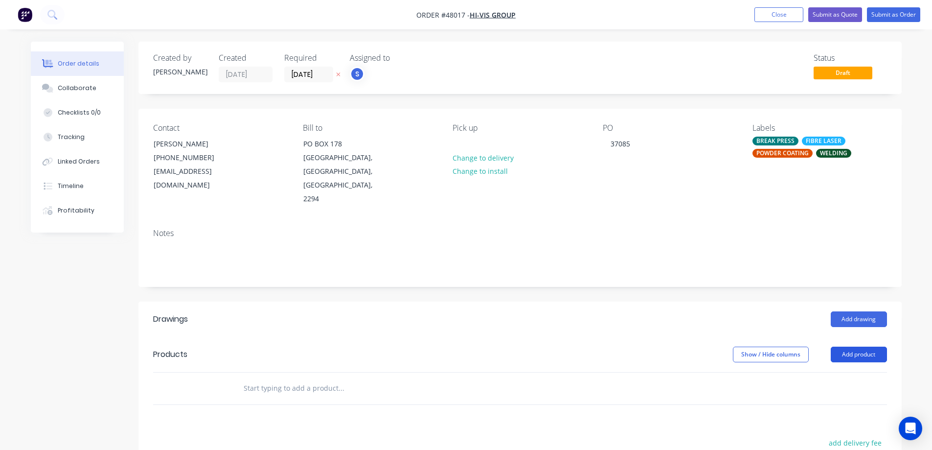
click at [875, 347] on button "Add product" at bounding box center [859, 355] width 56 height 16
click at [815, 372] on div "Product catalogue" at bounding box center [840, 379] width 75 height 14
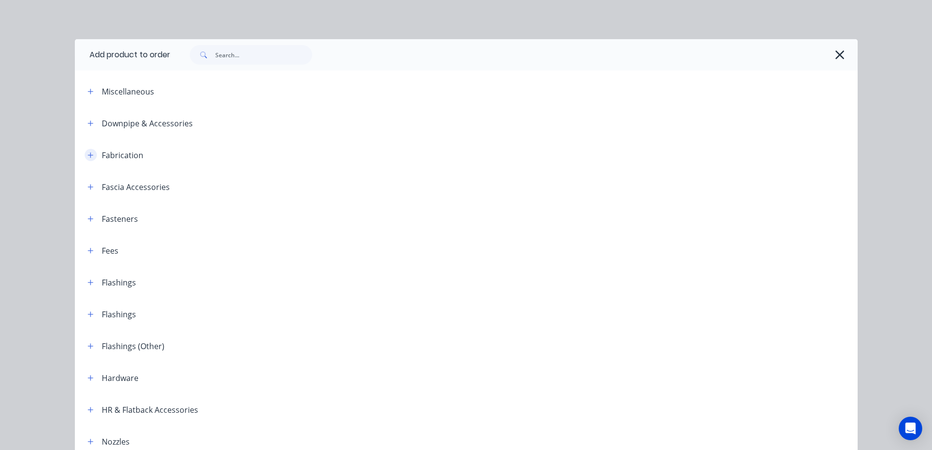
click at [91, 158] on button "button" at bounding box center [91, 155] width 12 height 12
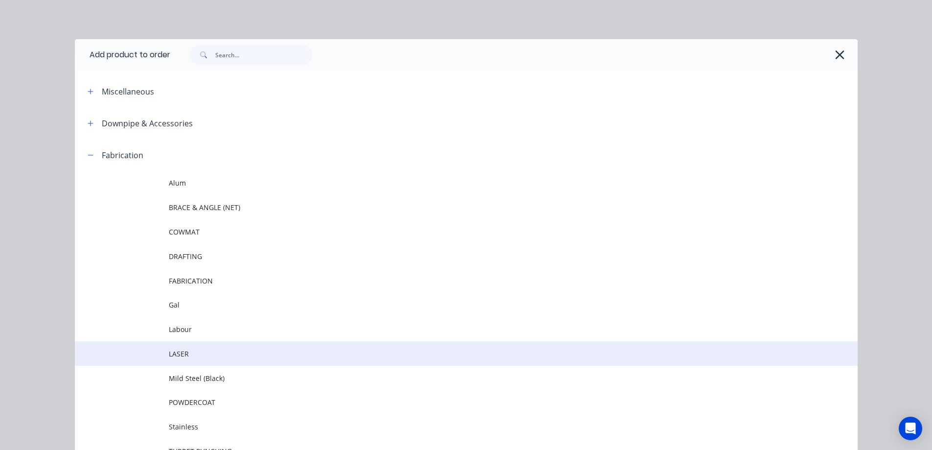
click at [194, 357] on span "LASER" at bounding box center [444, 353] width 551 height 10
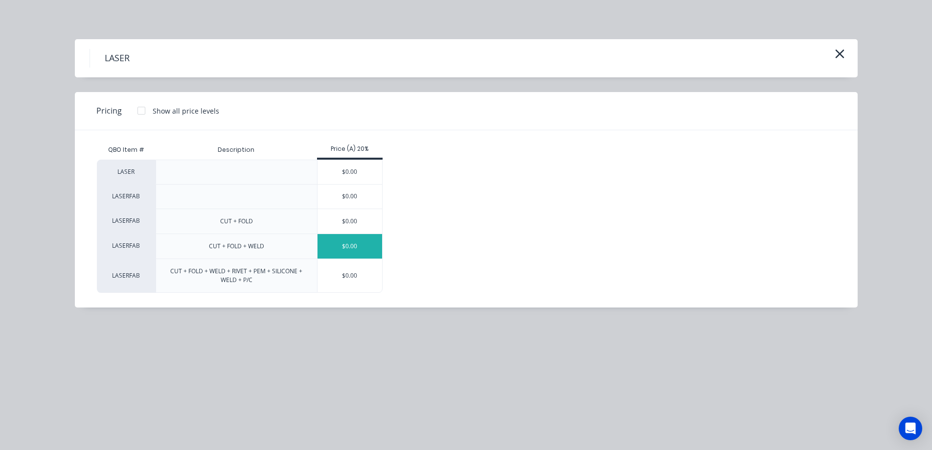
click at [352, 253] on div "$0.00" at bounding box center [350, 246] width 65 height 24
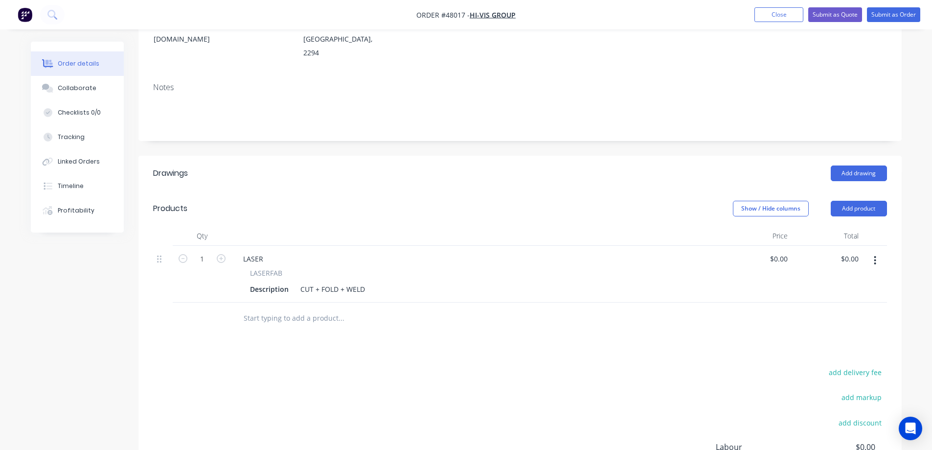
scroll to position [196, 0]
